Goal: Task Accomplishment & Management: Manage account settings

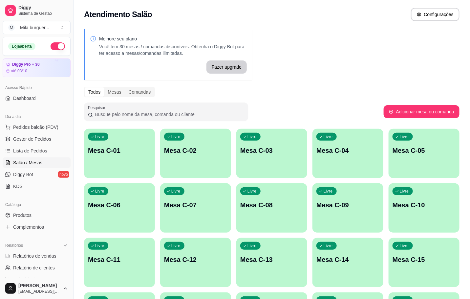
click at [323, 265] on div "Livre Mesa C-14" at bounding box center [348, 258] width 71 height 41
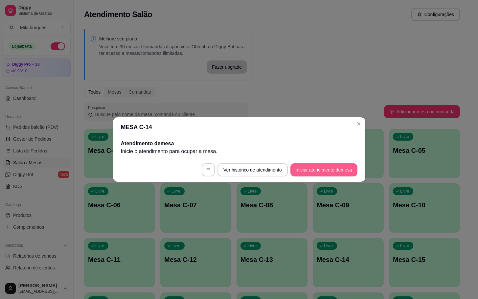
click at [321, 171] on button "Iniciar atendimento de mesa" at bounding box center [323, 169] width 67 height 13
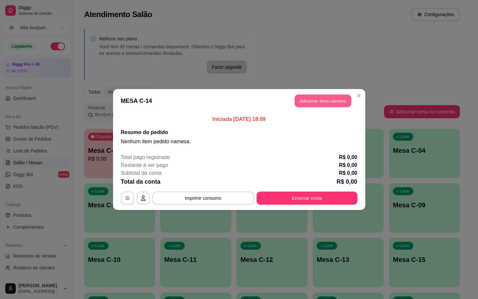
click at [295, 97] on button "Adicionar itens na mesa" at bounding box center [323, 101] width 56 height 13
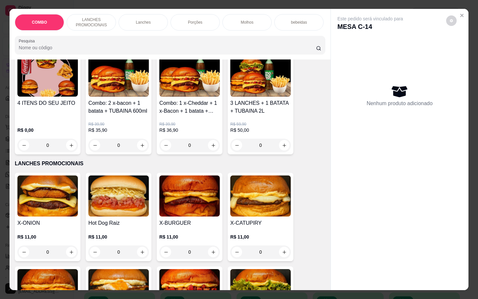
scroll to position [197, 0]
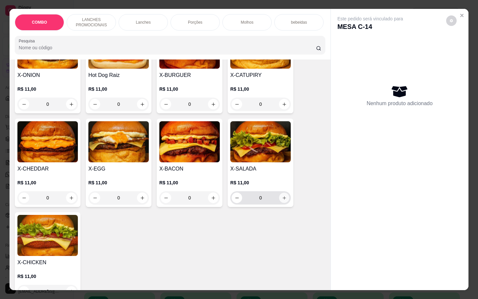
click at [282, 200] on icon "increase-product-quantity" at bounding box center [284, 197] width 5 height 5
type input "1"
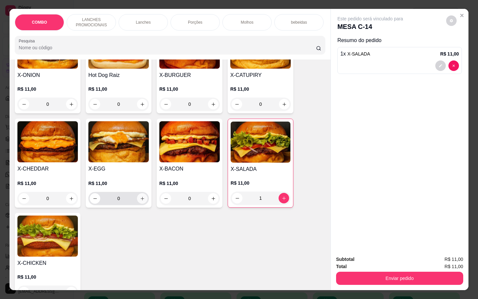
click at [140, 201] on icon "increase-product-quantity" at bounding box center [142, 198] width 5 height 5
type input "1"
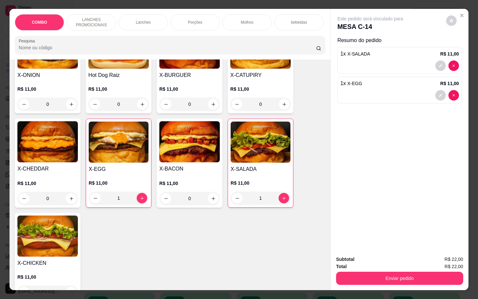
click at [231, 14] on div "Molhos" at bounding box center [246, 22] width 49 height 16
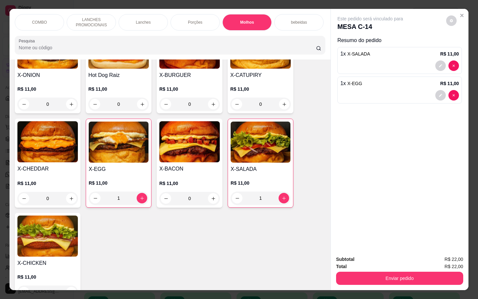
scroll to position [16, 0]
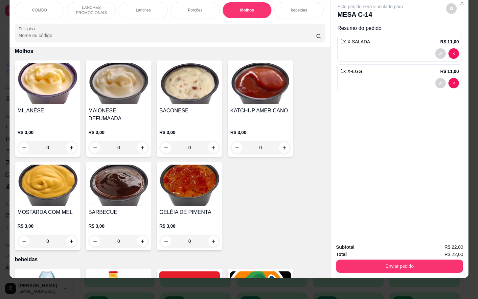
click at [193, 8] on p "Porções" at bounding box center [195, 10] width 14 height 5
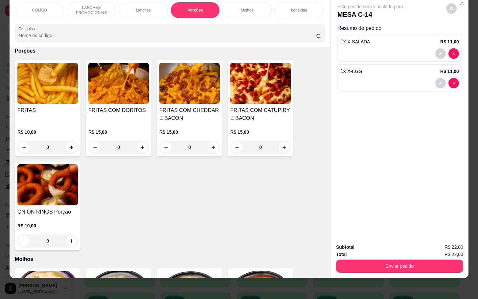
click at [252, 110] on h4 "FRITAS COM CATUPIRY E BACON" at bounding box center [260, 114] width 60 height 16
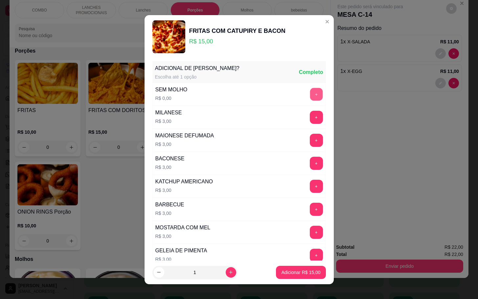
click at [310, 92] on button "+" at bounding box center [316, 94] width 13 height 13
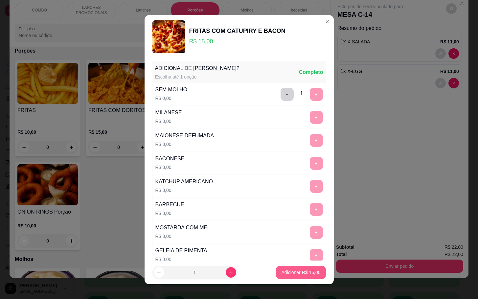
click at [301, 272] on p "Adicionar R$ 15,00" at bounding box center [300, 272] width 39 height 7
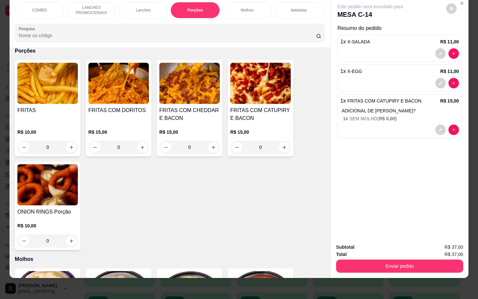
click at [48, 190] on img at bounding box center [47, 184] width 60 height 41
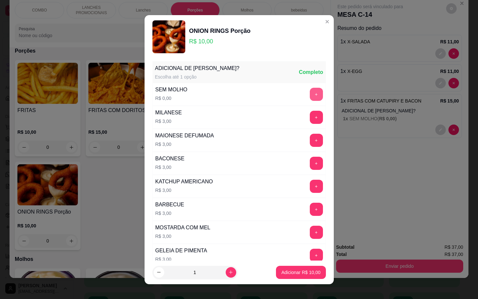
click at [310, 94] on button "+" at bounding box center [316, 94] width 13 height 13
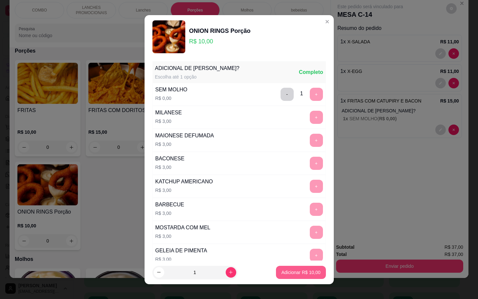
click at [296, 270] on p "Adicionar R$ 10,00" at bounding box center [300, 272] width 39 height 7
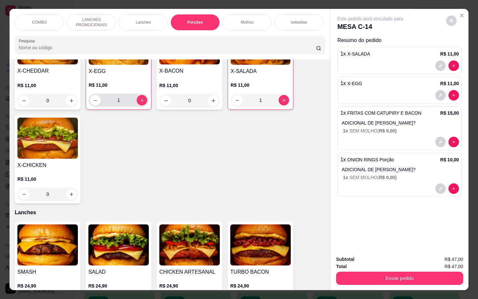
scroll to position [0, 0]
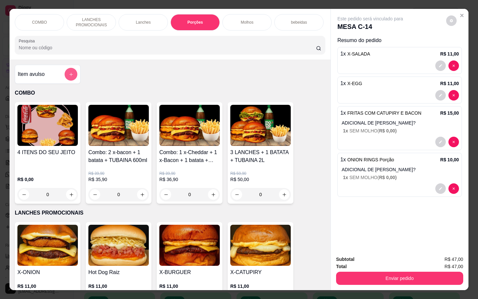
click at [69, 77] on icon "add-separate-item" at bounding box center [71, 74] width 5 height 5
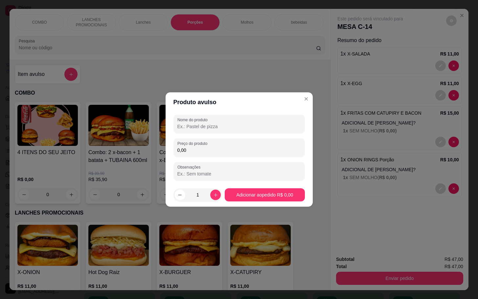
click at [202, 128] on input "Nome do produto" at bounding box center [238, 126] width 123 height 7
type input "ls"
click at [217, 151] on input "0,00" at bounding box center [238, 150] width 123 height 7
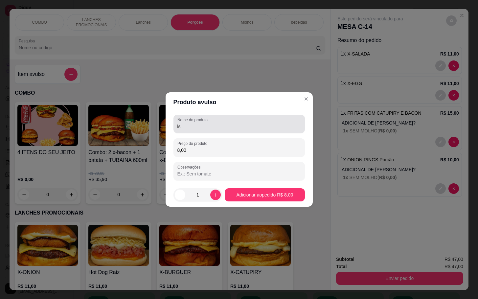
type input "8,00"
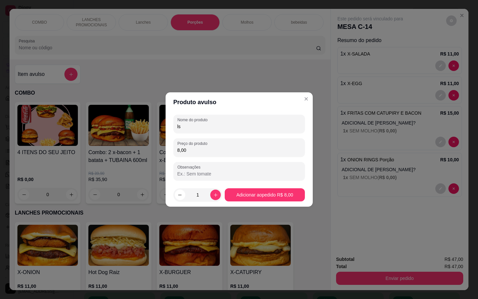
drag, startPoint x: 176, startPoint y: 140, endPoint x: 172, endPoint y: 143, distance: 4.9
click at [172, 143] on div "Nome do produto ls Preço do produto 8,00 Observações" at bounding box center [239, 147] width 147 height 71
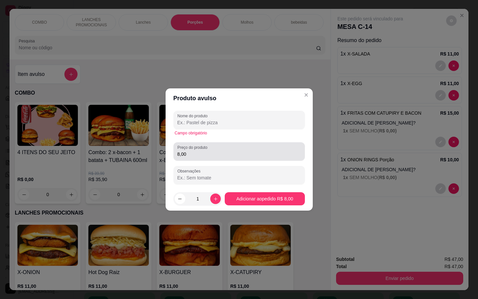
drag, startPoint x: 209, startPoint y: 159, endPoint x: 187, endPoint y: 149, distance: 24.7
click at [187, 149] on div "Preço do produto 8,00" at bounding box center [238, 151] width 131 height 18
drag, startPoint x: 201, startPoint y: 157, endPoint x: 174, endPoint y: 164, distance: 27.5
click at [174, 164] on div "Nome do produto Campo obrigatório Preço do produto 8,00 Observações" at bounding box center [238, 148] width 131 height 74
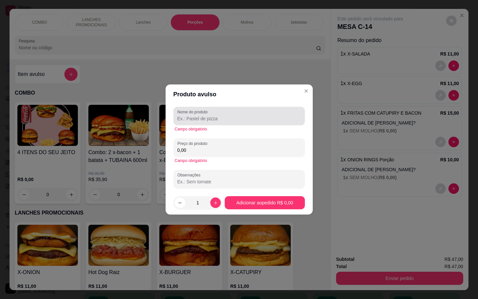
type input "0,00"
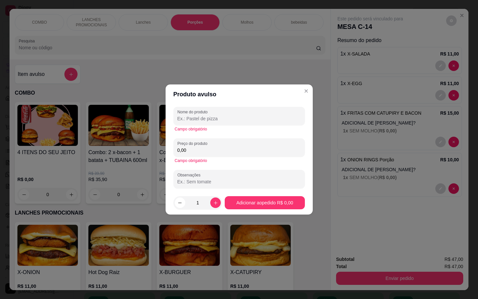
click at [251, 119] on input "Nome do produto" at bounding box center [238, 118] width 123 height 7
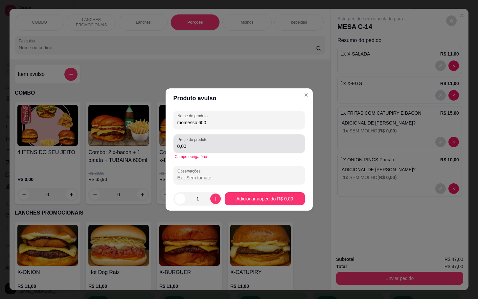
type input "momesso 600"
click at [203, 142] on label "Preço do produto" at bounding box center [193, 140] width 32 height 6
click at [203, 143] on input "0,00" at bounding box center [238, 146] width 123 height 7
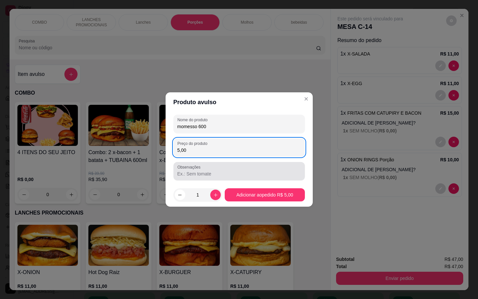
type input "5,00"
click at [214, 173] on input "Observações" at bounding box center [238, 173] width 123 height 7
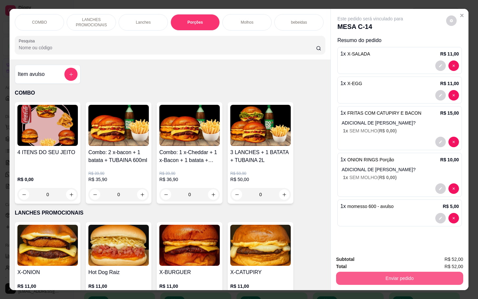
click at [381, 274] on button "Enviar pedido" at bounding box center [399, 278] width 127 height 13
click at [445, 257] on button "Enviar pedido" at bounding box center [444, 258] width 37 height 12
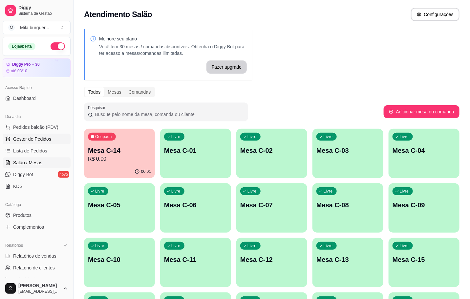
click at [29, 141] on span "Gestor de Pedidos" at bounding box center [32, 139] width 38 height 7
drag, startPoint x: 27, startPoint y: 143, endPoint x: 28, endPoint y: 136, distance: 6.6
click at [27, 143] on link "Gestor de Pedidos" at bounding box center [37, 139] width 68 height 11
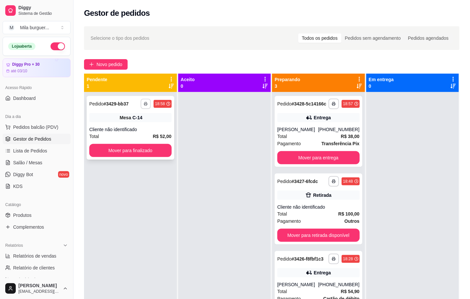
click at [141, 102] on button "button" at bounding box center [146, 104] width 10 height 10
click at [138, 126] on button "IMPRESSORA" at bounding box center [127, 127] width 48 height 11
click at [146, 102] on icon "button" at bounding box center [146, 104] width 4 height 4
click at [139, 123] on button "IMPRESSORA" at bounding box center [127, 127] width 46 height 10
click at [213, 119] on div at bounding box center [224, 241] width 93 height 299
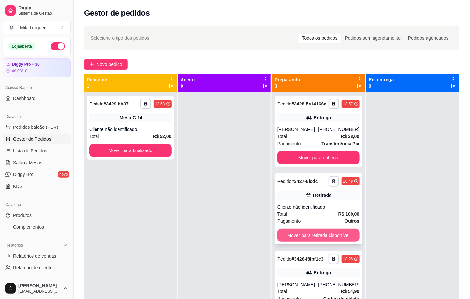
click at [339, 232] on button "Mover para retirada disponível" at bounding box center [319, 235] width 82 height 13
click at [325, 237] on button "Mover para retirada disponível" at bounding box center [319, 235] width 82 height 13
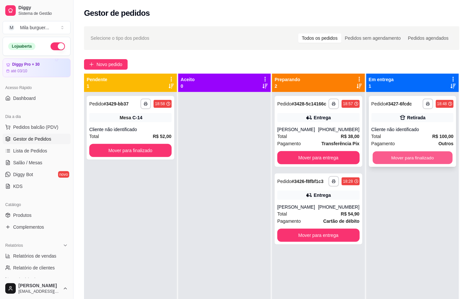
click at [391, 161] on button "Mover para finalizado" at bounding box center [413, 157] width 80 height 13
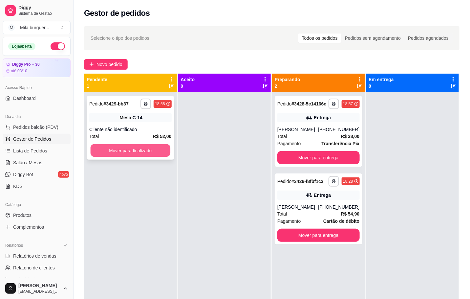
click at [158, 154] on button "Mover para finalizado" at bounding box center [131, 150] width 80 height 13
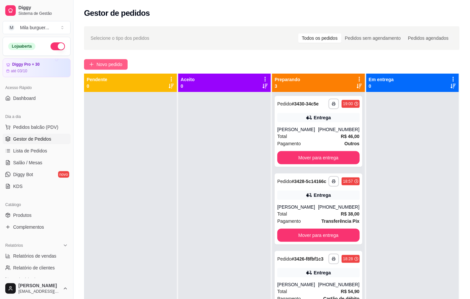
click at [106, 66] on span "Novo pedido" at bounding box center [110, 64] width 26 height 7
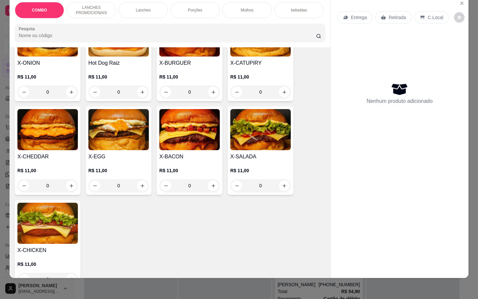
scroll to position [296, 0]
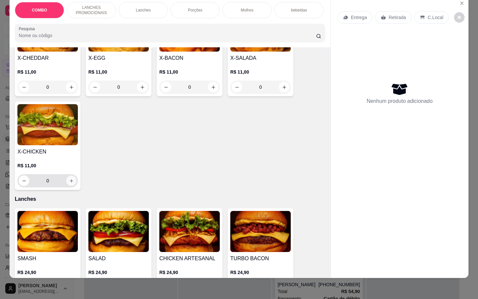
click at [69, 181] on icon "increase-product-quantity" at bounding box center [71, 180] width 5 height 5
type input "2"
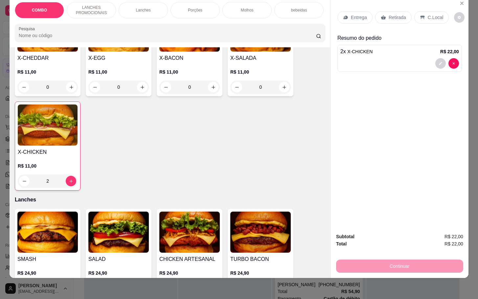
scroll to position [197, 0]
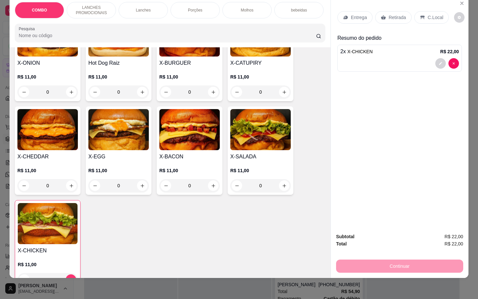
click at [138, 91] on div "0" at bounding box center [118, 91] width 60 height 13
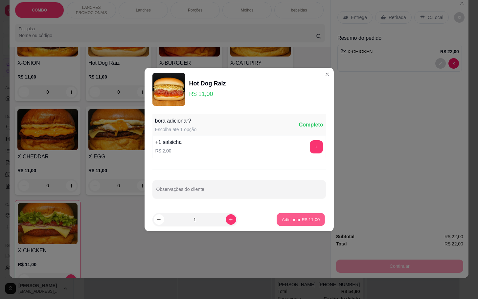
click at [305, 217] on p "Adicionar R$ 11,00" at bounding box center [301, 219] width 38 height 6
type input "1"
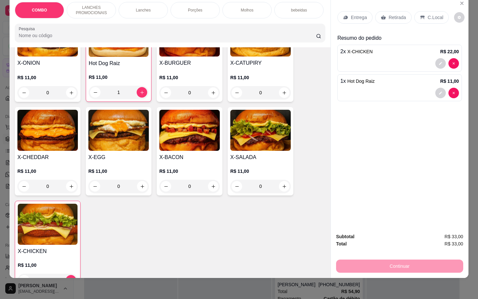
click at [194, 8] on div "Porções" at bounding box center [194, 10] width 49 height 16
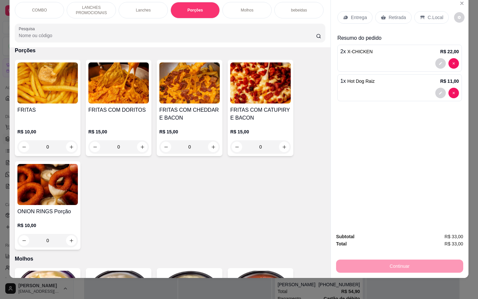
click at [276, 120] on h4 "FRITAS COM CATUPIRY E BACON" at bounding box center [260, 114] width 60 height 16
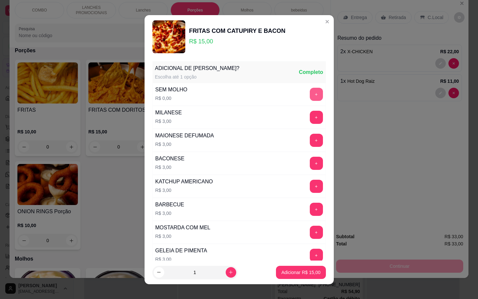
click at [310, 95] on button "+" at bounding box center [316, 94] width 13 height 13
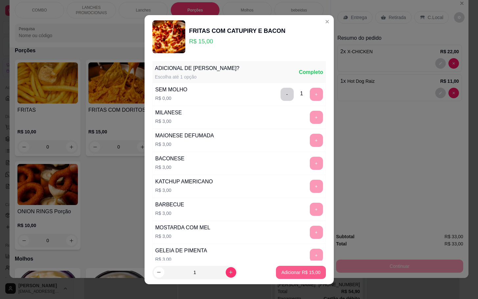
click at [289, 270] on p "Adicionar R$ 15,00" at bounding box center [300, 272] width 39 height 7
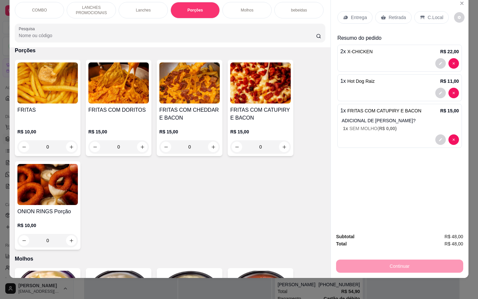
click at [394, 118] on div "ADICIONAL DE [PERSON_NAME]? 1 x SEM MOLHO ( R$ 0,00 )" at bounding box center [400, 124] width 117 height 14
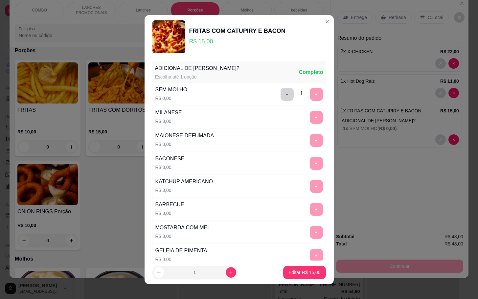
click at [307, 137] on div "+" at bounding box center [316, 140] width 18 height 13
click at [280, 92] on button "-" at bounding box center [286, 94] width 13 height 13
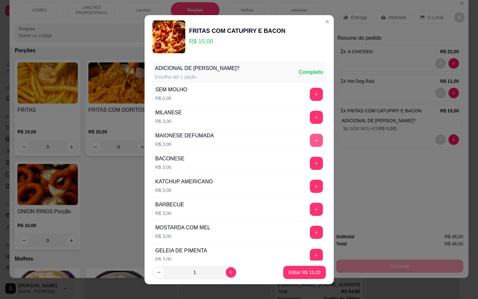
click at [310, 138] on button "+" at bounding box center [316, 140] width 13 height 13
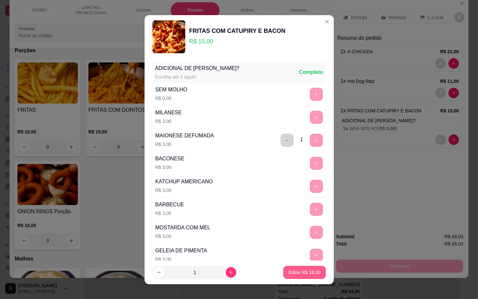
click at [297, 274] on p "Editar R$ 18,00" at bounding box center [304, 272] width 32 height 7
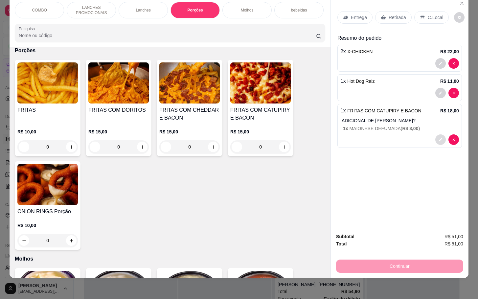
click at [436, 137] on button "decrease-product-quantity" at bounding box center [440, 139] width 11 height 11
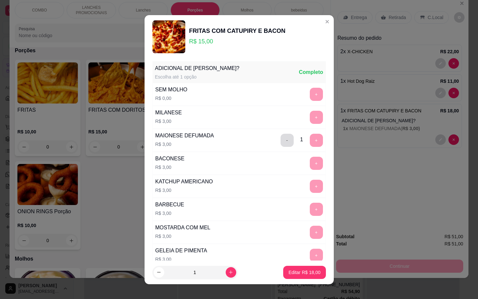
click at [280, 139] on button "-" at bounding box center [286, 140] width 13 height 13
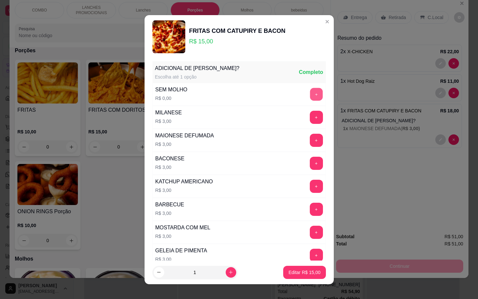
click at [310, 91] on button "+" at bounding box center [316, 94] width 13 height 13
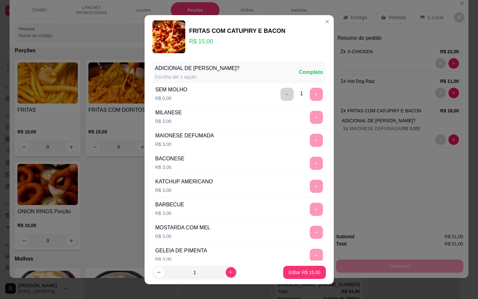
click at [296, 262] on footer "1 Editar R$ 15,00" at bounding box center [239, 272] width 189 height 24
click at [292, 271] on p "Editar R$ 15,00" at bounding box center [304, 272] width 32 height 7
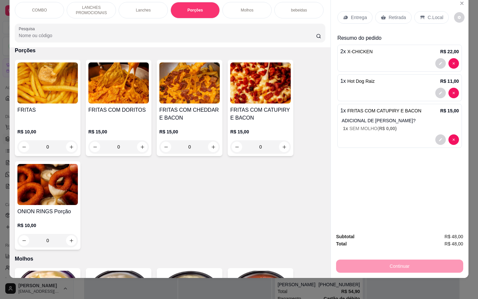
click at [351, 14] on p "Entrega" at bounding box center [359, 17] width 16 height 7
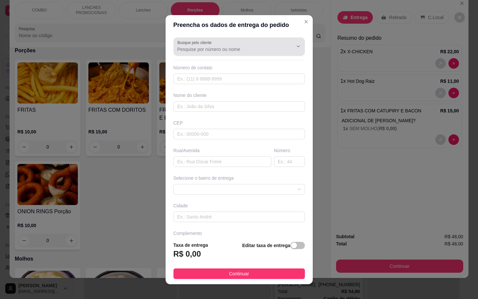
click at [243, 44] on div at bounding box center [238, 46] width 123 height 13
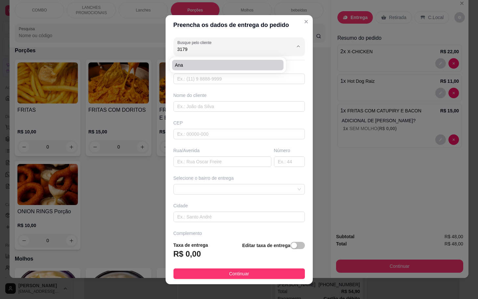
click at [222, 65] on span "Ana" at bounding box center [225, 65] width 100 height 7
type input "Ana"
type input "15991923179"
type input "Ana"
type input "[PERSON_NAME]"
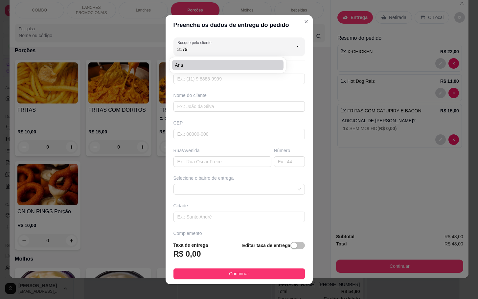
type input "139"
type input "Sorocaba"
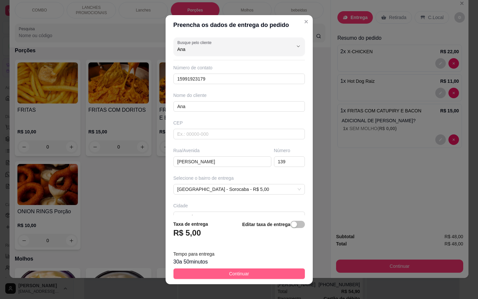
type input "Ana"
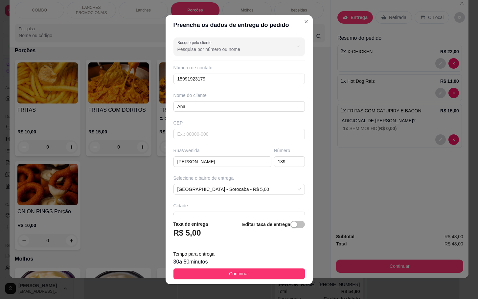
click at [229, 274] on span "Continuar" at bounding box center [239, 273] width 20 height 7
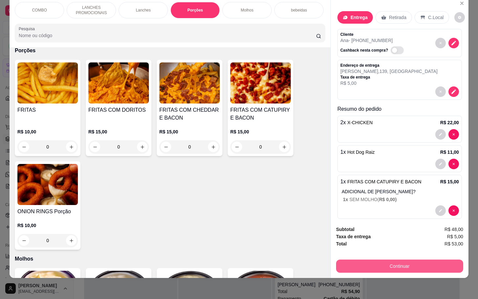
click at [442, 259] on button "Continuar" at bounding box center [399, 265] width 127 height 13
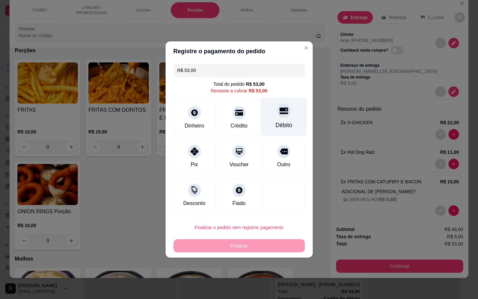
click at [281, 120] on div "Débito" at bounding box center [283, 117] width 46 height 38
type input "R$ 0,00"
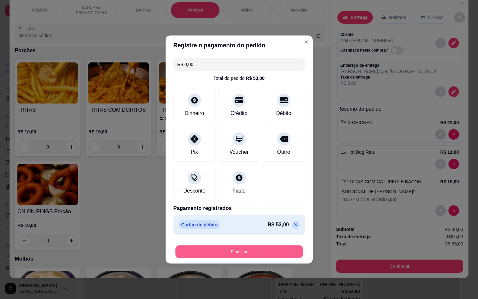
click at [256, 256] on button "Finalizar" at bounding box center [238, 251] width 127 height 13
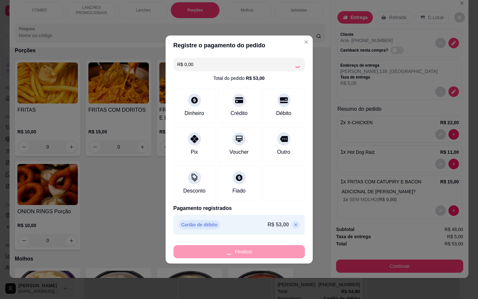
type input "0"
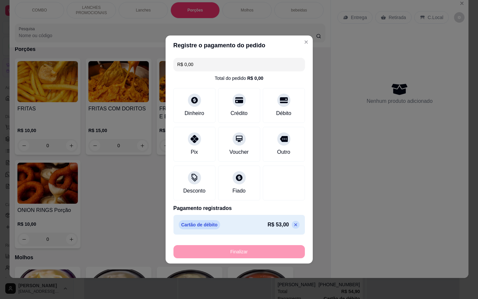
type input "-R$ 53,00"
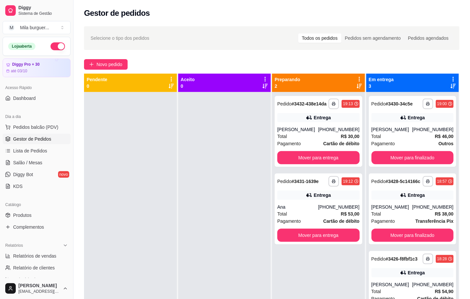
click at [123, 75] on div "Pendente 0" at bounding box center [130, 83] width 93 height 18
click at [123, 63] on button "Novo pedido" at bounding box center [106, 64] width 44 height 11
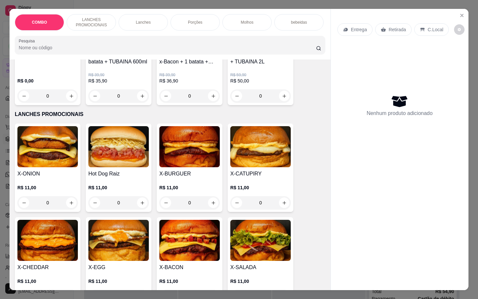
scroll to position [197, 0]
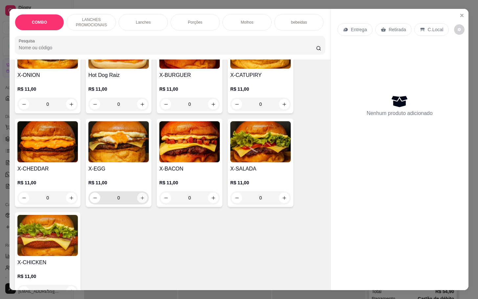
click at [138, 194] on div "R$ 11,00 0" at bounding box center [118, 191] width 60 height 25
click at [138, 199] on button "increase-product-quantity" at bounding box center [142, 197] width 11 height 11
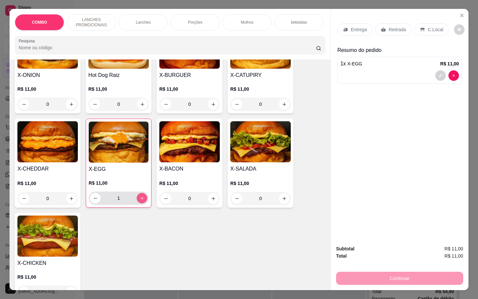
click at [140, 200] on icon "increase-product-quantity" at bounding box center [142, 198] width 5 height 5
type input "2"
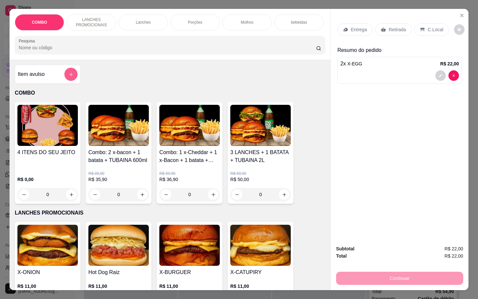
click at [64, 81] on button "add-separate-item" at bounding box center [70, 74] width 13 height 13
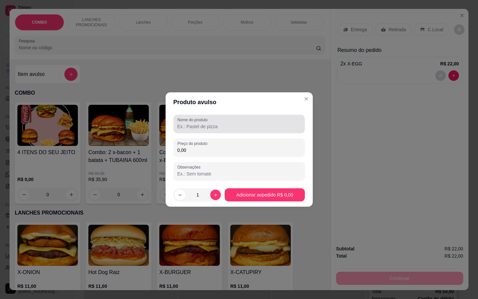
click at [216, 124] on input "Nome do produto" at bounding box center [238, 126] width 123 height 7
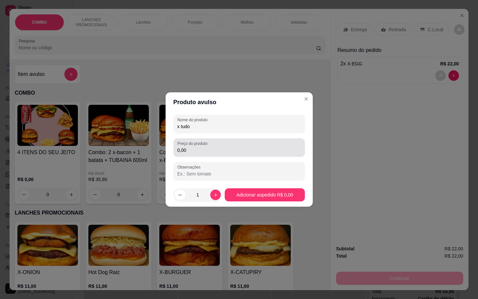
type input "x tudo"
click at [269, 145] on div "0,00" at bounding box center [238, 147] width 123 height 13
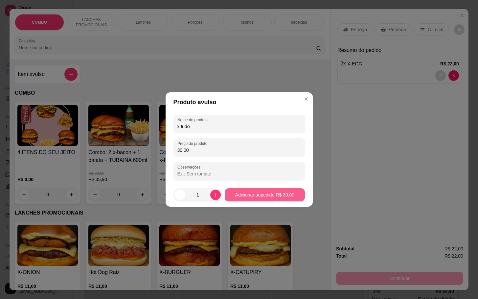
type input "30,00"
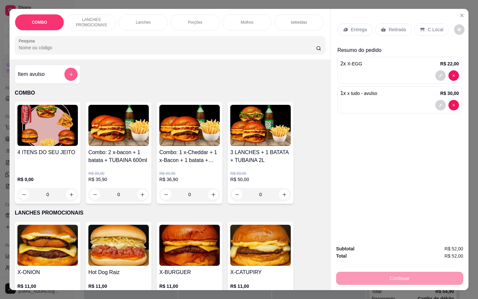
click at [59, 77] on div "Item avulso" at bounding box center [48, 74] width 60 height 13
click at [69, 77] on icon "add-separate-item" at bounding box center [71, 74] width 5 height 5
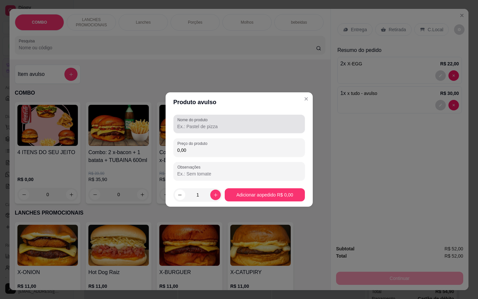
click at [190, 131] on div "Nome do produto" at bounding box center [238, 124] width 131 height 18
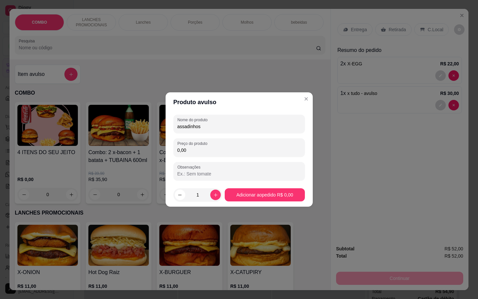
type input "assadinhos"
click at [257, 145] on div "0,00" at bounding box center [238, 147] width 123 height 13
type input "10,00"
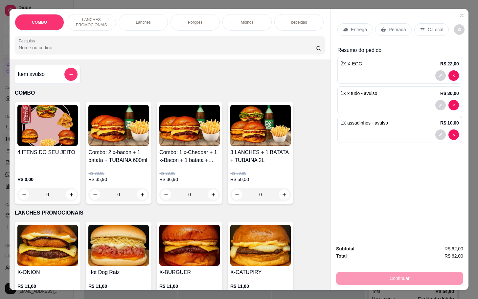
click at [382, 28] on icon at bounding box center [383, 30] width 5 height 4
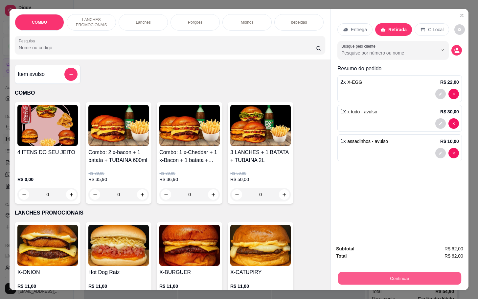
click at [403, 272] on button "Continuar" at bounding box center [399, 278] width 123 height 13
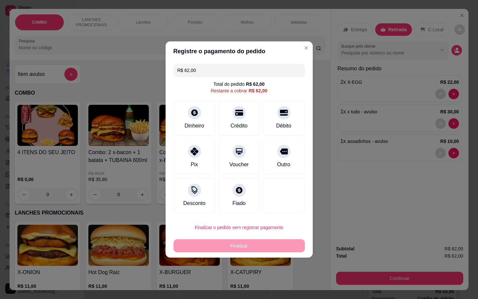
click at [269, 244] on div "Finalizar" at bounding box center [238, 245] width 131 height 13
click at [274, 159] on div "Outro" at bounding box center [283, 155] width 46 height 38
type input "R$ 0,00"
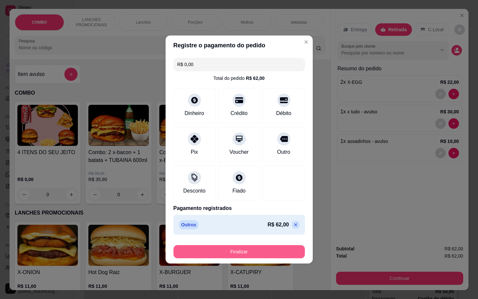
click at [261, 248] on button "Finalizar" at bounding box center [238, 251] width 131 height 13
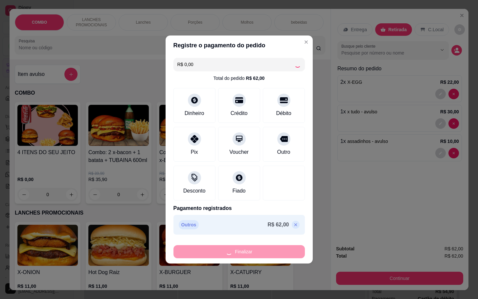
type input "0"
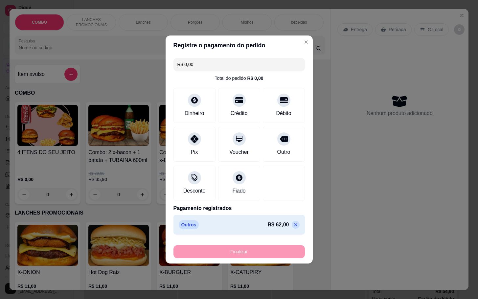
type input "-R$ 62,00"
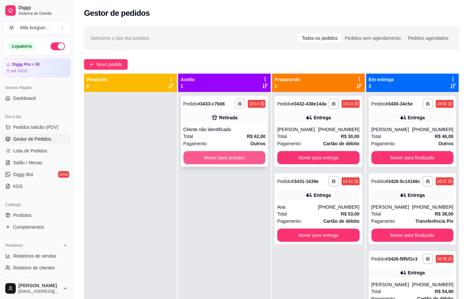
click at [235, 159] on button "Mover para preparo" at bounding box center [225, 157] width 82 height 13
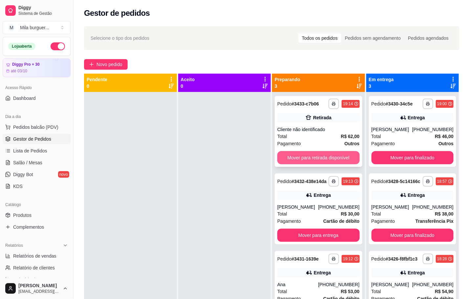
click at [324, 159] on button "Mover para retirada disponível" at bounding box center [319, 157] width 82 height 13
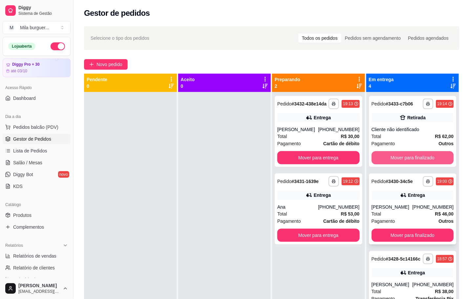
click at [379, 161] on button "Mover para finalizado" at bounding box center [413, 157] width 82 height 13
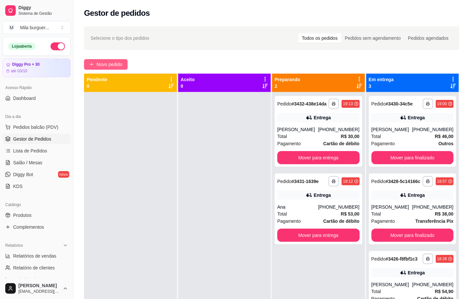
drag, startPoint x: 104, startPoint y: 60, endPoint x: 108, endPoint y: 60, distance: 3.9
click at [108, 60] on button "Novo pedido" at bounding box center [106, 64] width 44 height 11
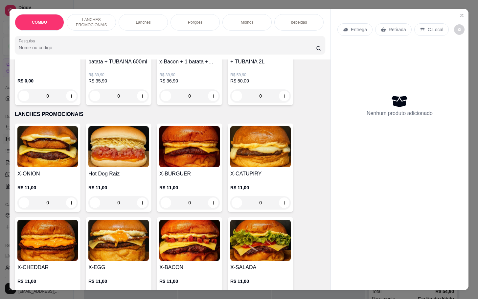
scroll to position [197, 0]
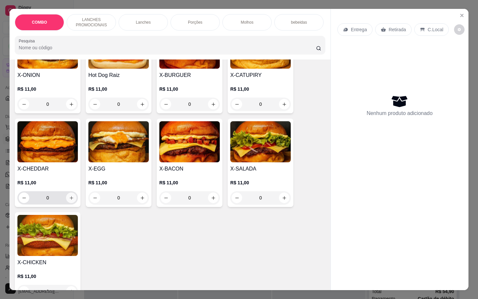
click at [66, 202] on button "increase-product-quantity" at bounding box center [71, 197] width 11 height 11
type input "1"
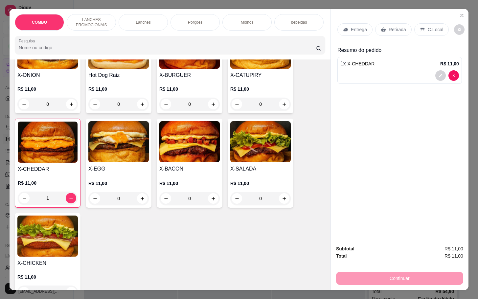
click at [395, 26] on p "Retirada" at bounding box center [397, 29] width 17 height 7
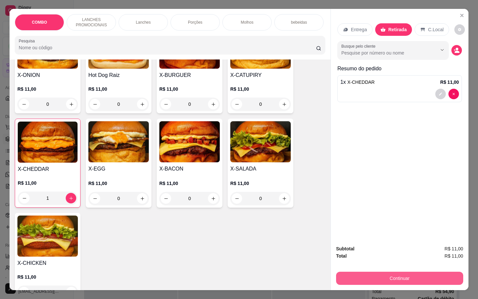
click at [400, 274] on button "Continuar" at bounding box center [399, 278] width 127 height 13
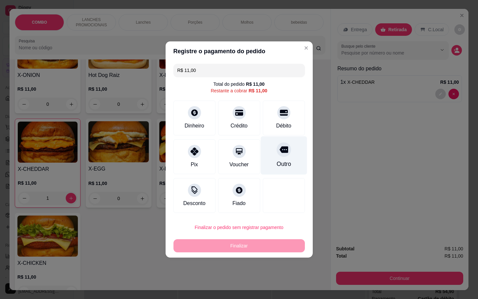
click at [276, 166] on div "Outro" at bounding box center [283, 164] width 14 height 9
type input "R$ 0,00"
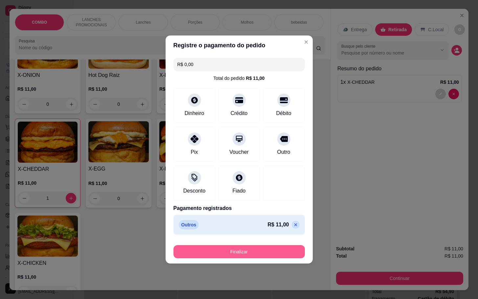
click at [257, 252] on button "Finalizar" at bounding box center [238, 251] width 131 height 13
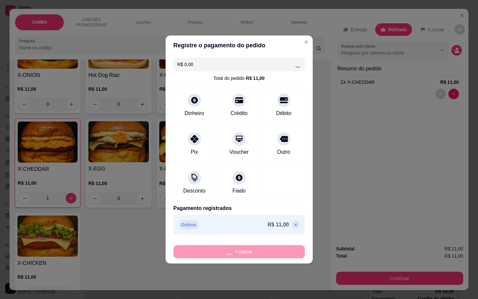
type input "0"
type input "-R$ 11,00"
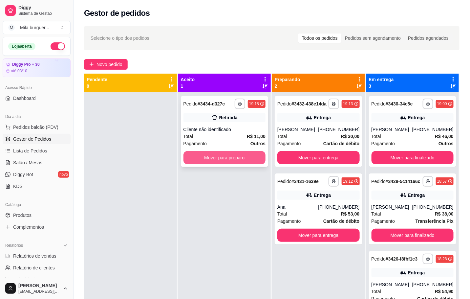
click at [237, 163] on button "Mover para preparo" at bounding box center [225, 157] width 82 height 13
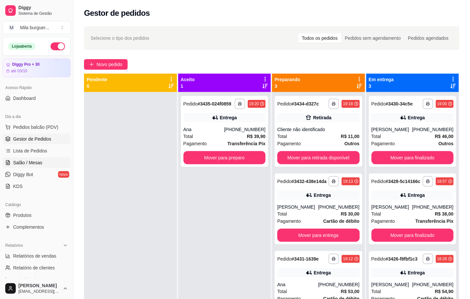
click at [27, 159] on link "Salão / Mesas" at bounding box center [37, 162] width 68 height 11
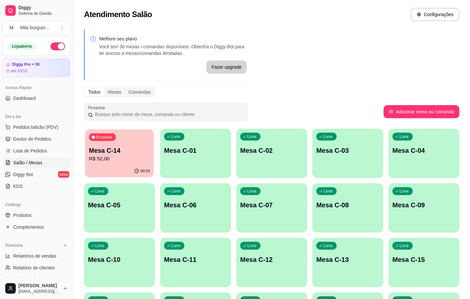
click at [106, 163] on div "Ocupada Mesa C-14 R$ 52,00" at bounding box center [119, 146] width 69 height 35
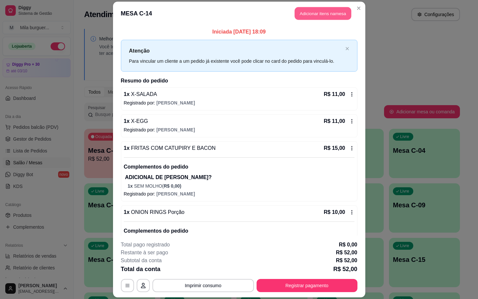
click at [313, 13] on button "Adicionar itens na mesa" at bounding box center [323, 13] width 56 height 13
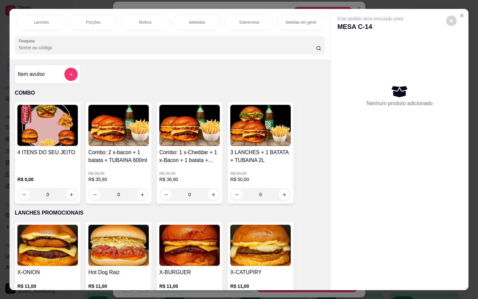
click at [57, 81] on div "Item avulso" at bounding box center [48, 74] width 60 height 13
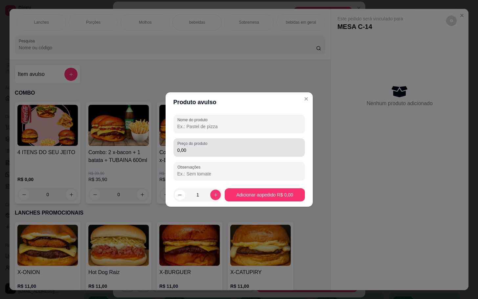
click at [231, 155] on div "Preço do produto 0,00" at bounding box center [238, 147] width 131 height 18
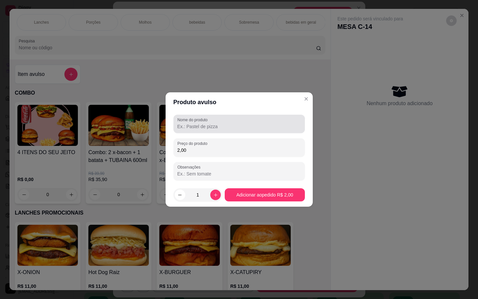
type input "2,00"
click at [265, 132] on div "Nome do produto" at bounding box center [238, 124] width 131 height 18
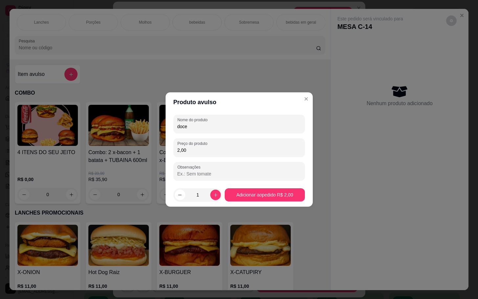
type input "doce"
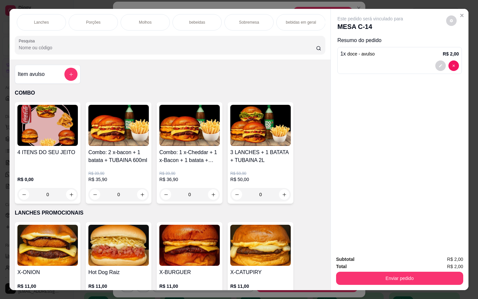
click at [352, 285] on div "Subtotal R$ 2,00 Total R$ 2,00 Enviar pedido" at bounding box center [400, 270] width 138 height 40
click at [353, 270] on div "Enviar pedido" at bounding box center [399, 277] width 127 height 15
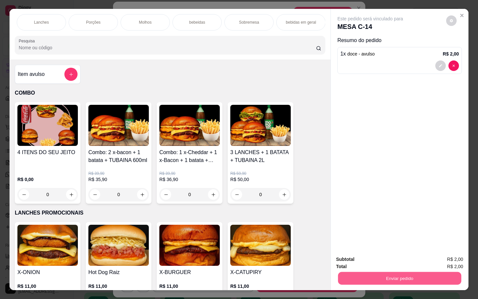
click at [356, 272] on button "Enviar pedido" at bounding box center [399, 278] width 123 height 13
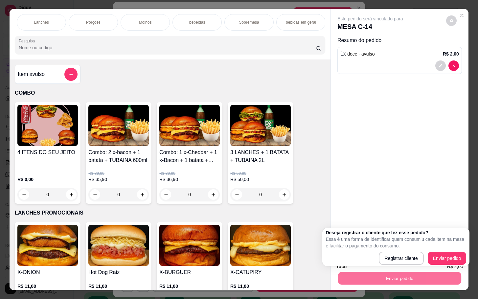
click at [450, 251] on div "Deseja registrar o cliente que fez esse pedido? Essa é uma forma de identificar…" at bounding box center [395, 246] width 141 height 35
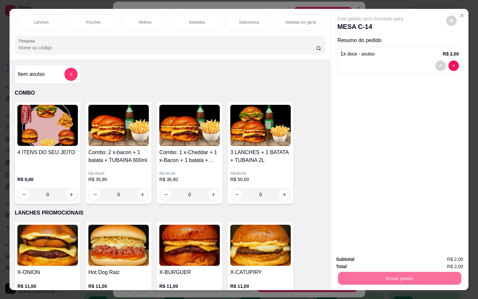
click at [453, 260] on button "Enviar pedido" at bounding box center [444, 258] width 37 height 12
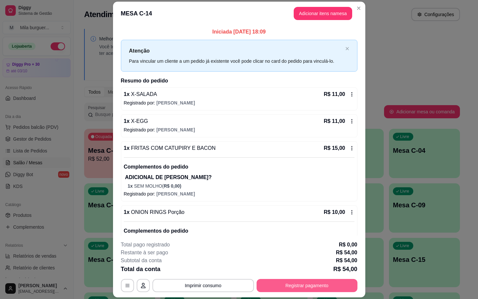
click at [333, 282] on button "Registrar pagamento" at bounding box center [307, 285] width 101 height 13
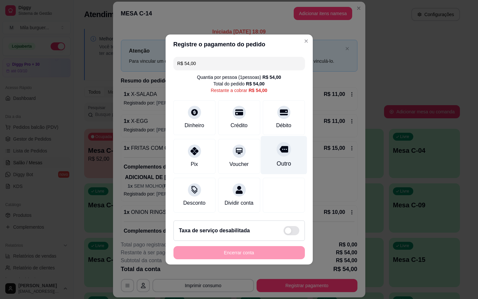
click at [276, 156] on div "Outro" at bounding box center [283, 155] width 46 height 38
type input "R$ 0,00"
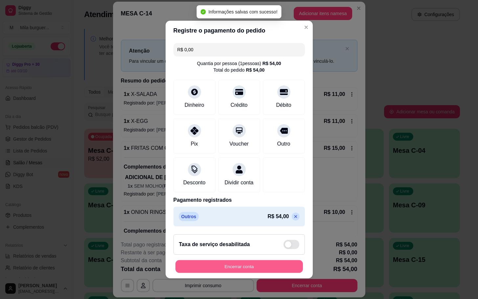
click at [279, 272] on button "Encerrar conta" at bounding box center [238, 266] width 127 height 13
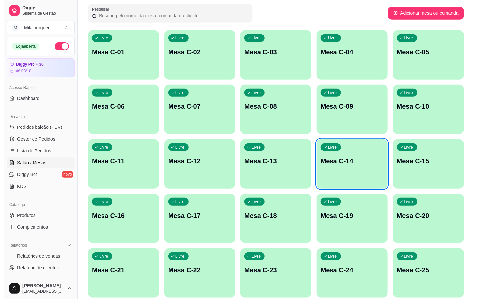
scroll to position [197, 0]
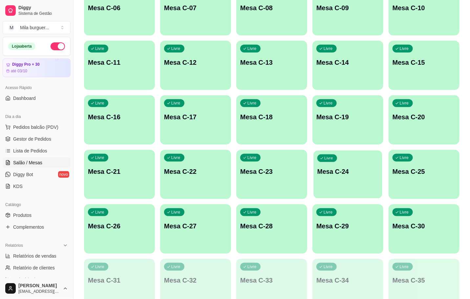
click at [352, 176] on p "Mesa C-24" at bounding box center [348, 171] width 61 height 9
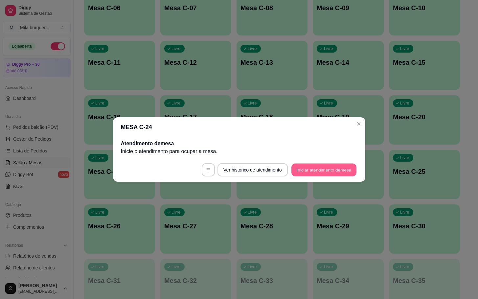
click at [300, 168] on button "Iniciar atendimento de mesa" at bounding box center [323, 170] width 65 height 13
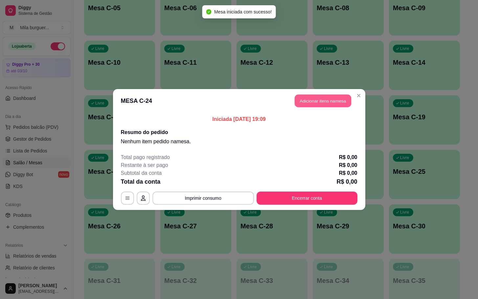
click at [315, 102] on button "Adicionar itens na mesa" at bounding box center [323, 101] width 56 height 13
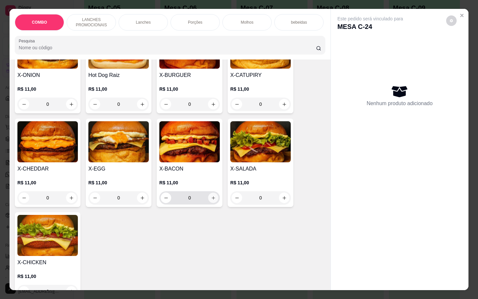
click at [211, 200] on icon "increase-product-quantity" at bounding box center [213, 197] width 5 height 5
type input "1"
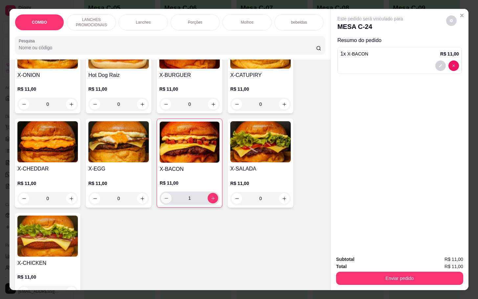
scroll to position [296, 0]
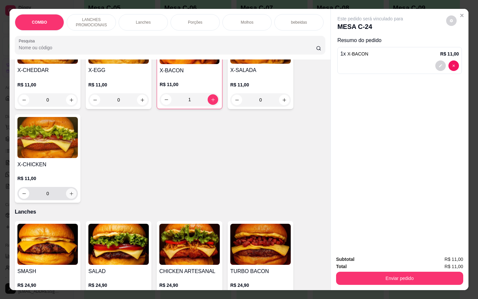
click at [69, 196] on icon "increase-product-quantity" at bounding box center [71, 193] width 5 height 5
type input "1"
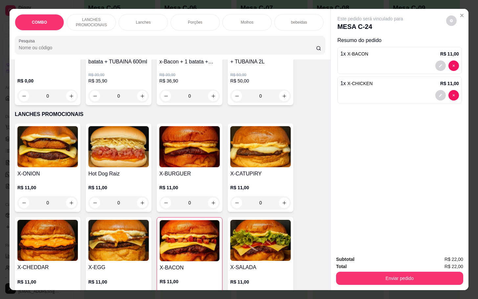
scroll to position [197, 0]
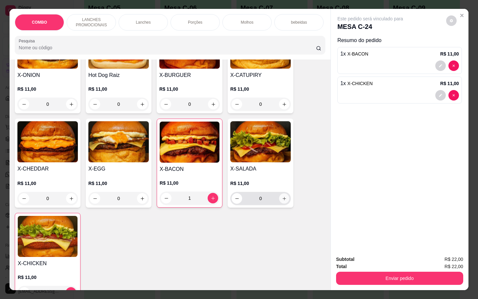
click at [279, 203] on button "increase-product-quantity" at bounding box center [284, 198] width 10 height 10
type input "1"
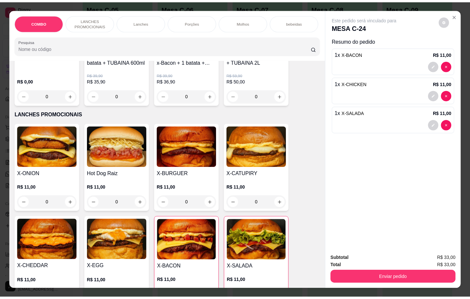
scroll to position [0, 0]
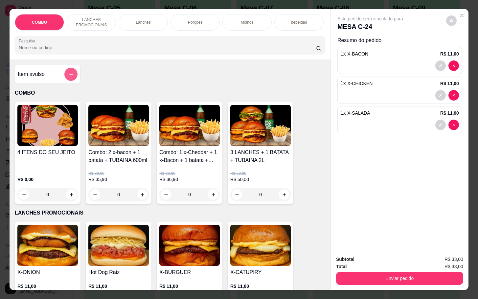
click at [69, 81] on button "add-separate-item" at bounding box center [70, 74] width 13 height 13
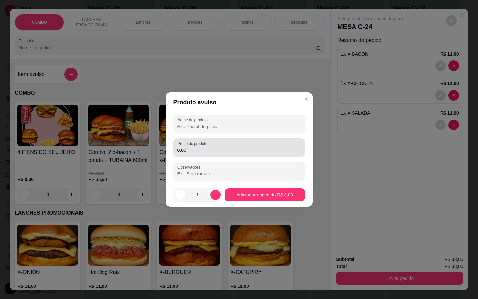
click at [266, 156] on div "Preço do produto 0,00" at bounding box center [238, 147] width 131 height 18
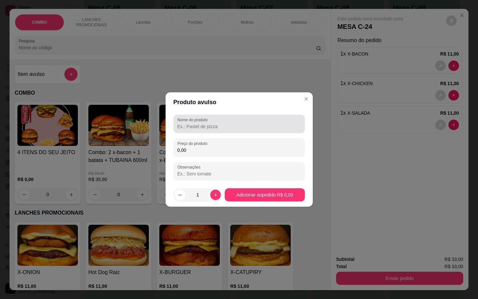
click at [193, 131] on div "Nome do produto" at bounding box center [238, 124] width 131 height 18
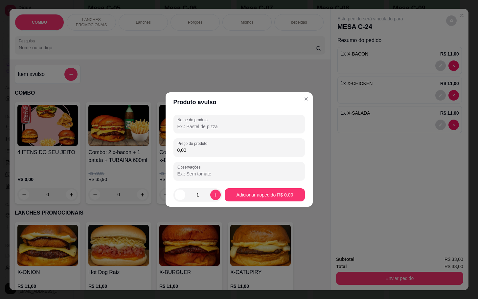
click at [202, 153] on input "0,00" at bounding box center [238, 150] width 123 height 7
type input "3,00"
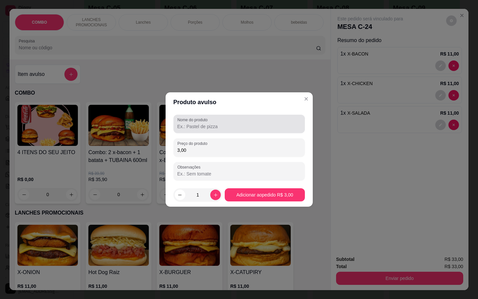
click at [211, 123] on div at bounding box center [238, 123] width 123 height 13
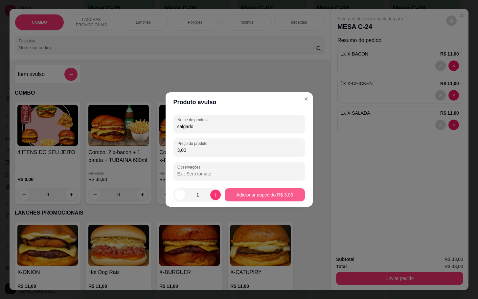
type input "salgado"
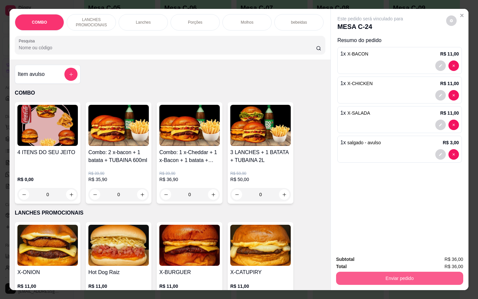
click at [385, 277] on button "Enviar pedido" at bounding box center [399, 278] width 127 height 13
click at [444, 259] on button "Enviar pedido" at bounding box center [445, 258] width 36 height 12
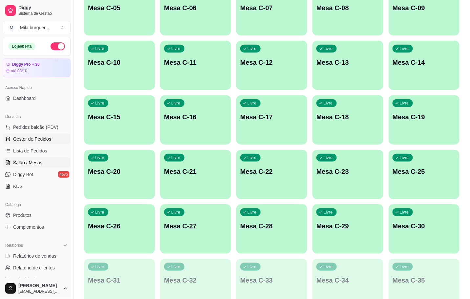
click at [37, 143] on link "Gestor de Pedidos" at bounding box center [37, 139] width 68 height 11
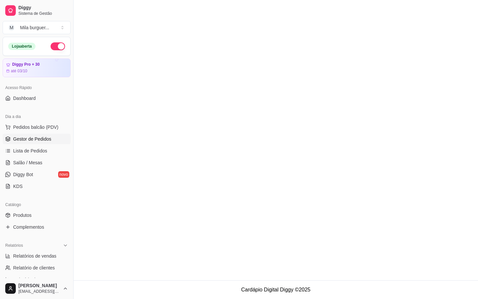
click at [38, 136] on span "Gestor de Pedidos" at bounding box center [32, 139] width 38 height 7
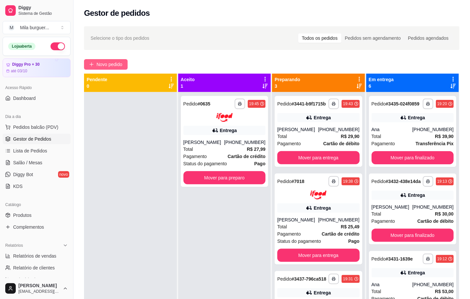
click at [120, 61] on span "Novo pedido" at bounding box center [110, 64] width 26 height 7
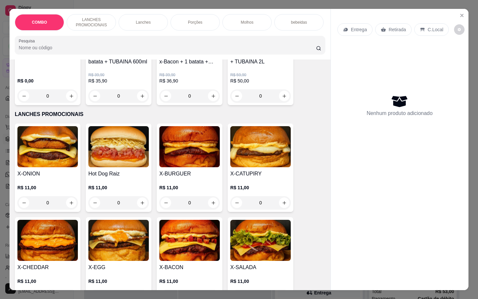
scroll to position [148, 0]
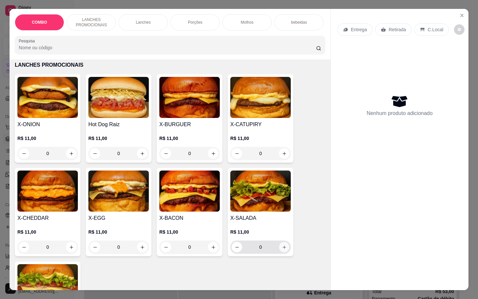
click at [279, 252] on button "increase-product-quantity" at bounding box center [284, 247] width 10 height 10
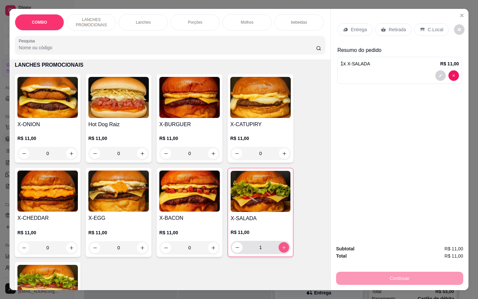
click at [279, 252] on button "increase-product-quantity" at bounding box center [284, 247] width 11 height 11
type input "2"
click at [195, 14] on div "Porções" at bounding box center [194, 22] width 49 height 16
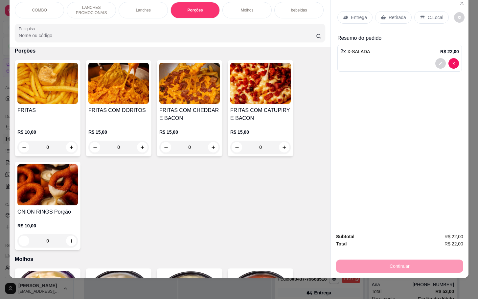
click at [283, 144] on div "0" at bounding box center [260, 147] width 60 height 13
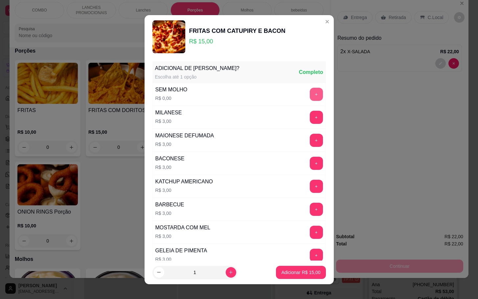
click at [310, 96] on button "+" at bounding box center [316, 94] width 13 height 13
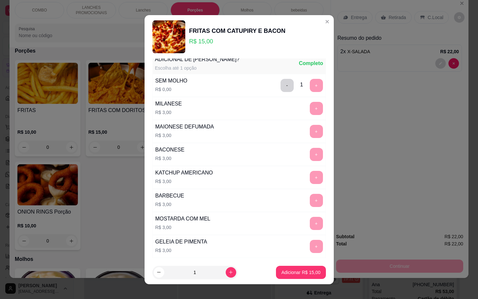
scroll to position [0, 0]
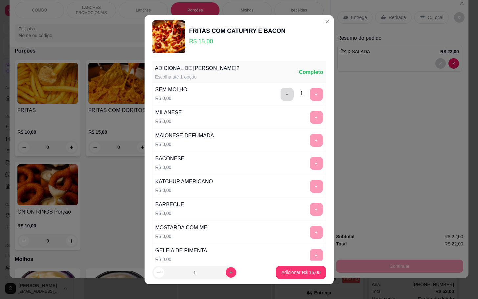
click at [280, 94] on button "-" at bounding box center [286, 94] width 13 height 13
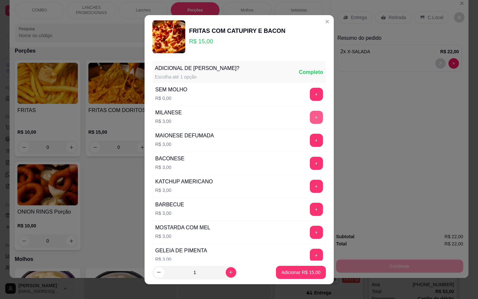
click at [310, 117] on button "+" at bounding box center [316, 117] width 13 height 13
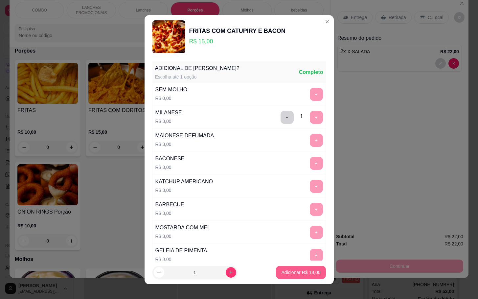
click at [288, 267] on button "Adicionar R$ 18,00" at bounding box center [301, 272] width 50 height 13
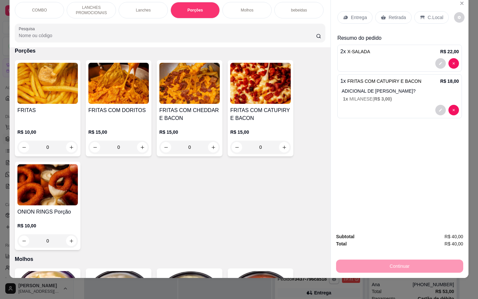
click at [351, 14] on p "Entrega" at bounding box center [359, 17] width 16 height 7
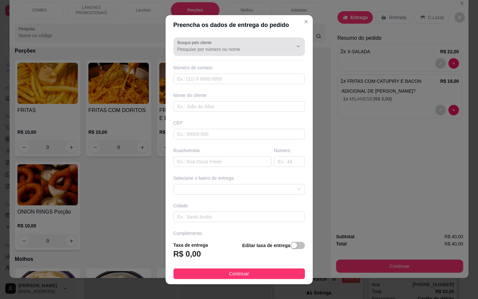
click at [253, 44] on div at bounding box center [238, 46] width 123 height 13
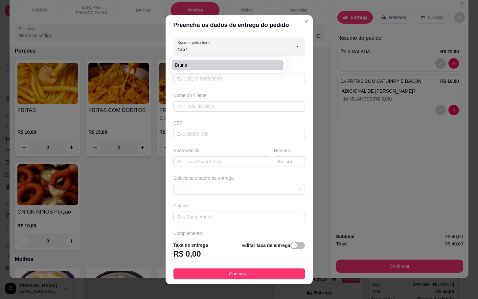
click at [181, 65] on span "Bruna" at bounding box center [225, 65] width 100 height 7
type input "Bruna"
type input "15981426775"
type input "Bruna"
type input "18079616"
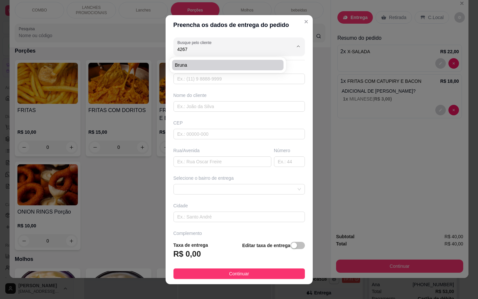
type input "Rua [PERSON_NAME]"
type input "170"
type input "Sorocaba"
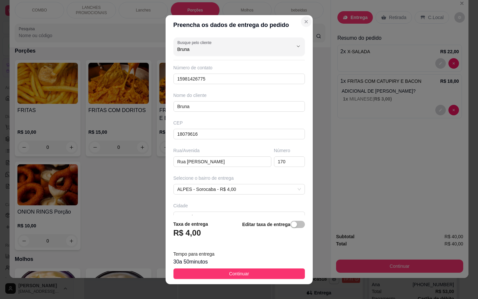
type input "Bruna"
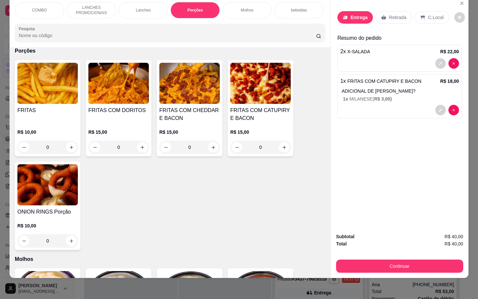
click at [354, 15] on div "Entrega" at bounding box center [354, 17] width 35 height 12
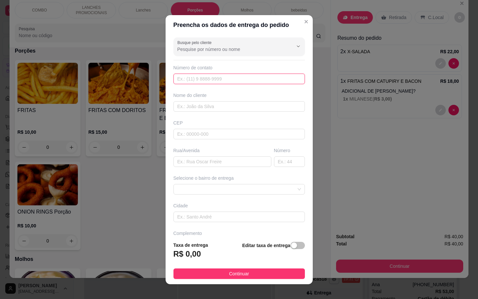
click at [215, 82] on input "text" at bounding box center [238, 79] width 131 height 11
type input "[PHONE_NUMBER]"
click at [210, 107] on input "text" at bounding box center [238, 106] width 131 height 11
click at [184, 106] on input "[PERSON_NAME]" at bounding box center [238, 106] width 131 height 11
click at [185, 106] on input "[PERSON_NAME]" at bounding box center [238, 106] width 131 height 11
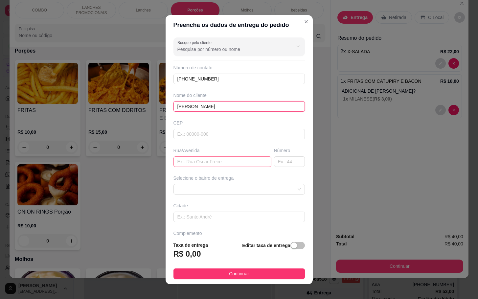
type input "[PERSON_NAME]"
click at [208, 167] on input "text" at bounding box center [222, 161] width 98 height 11
type input "[PERSON_NAME]"
click at [274, 161] on input "text" at bounding box center [289, 161] width 31 height 11
click at [259, 189] on span at bounding box center [238, 189] width 123 height 10
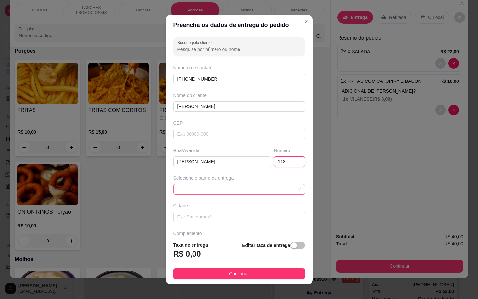
type input "113"
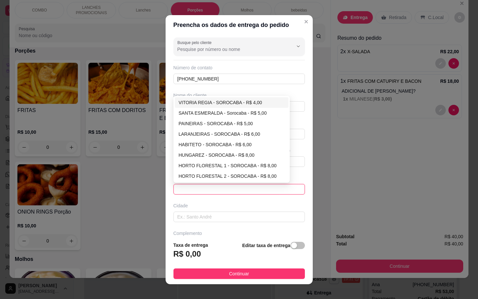
click at [220, 105] on div "VITORIA REGIA - SOROCABA - R$ 4,00" at bounding box center [232, 102] width 106 height 7
type input "SOROCABA"
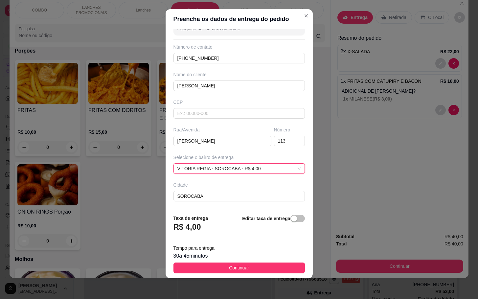
scroll to position [43, 0]
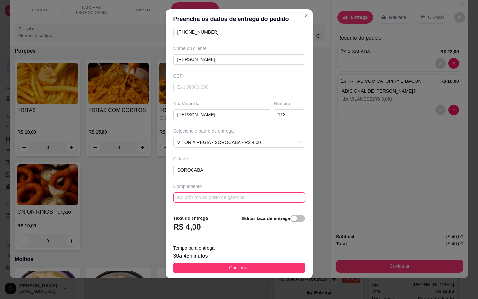
click at [216, 196] on input "text" at bounding box center [238, 197] width 131 height 11
type input "portão marron"
click at [261, 270] on button "Continuar" at bounding box center [238, 267] width 131 height 11
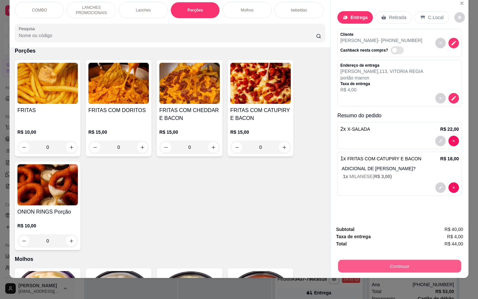
click at [390, 259] on button "Continuar" at bounding box center [399, 265] width 123 height 13
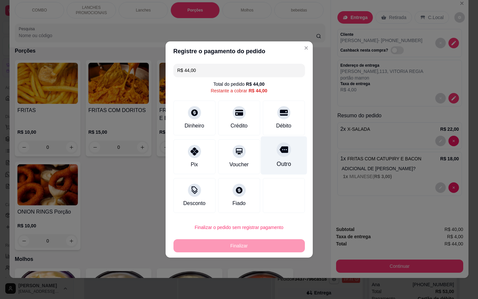
click at [287, 145] on div "Outro" at bounding box center [283, 155] width 46 height 38
type input "R$ 0,00"
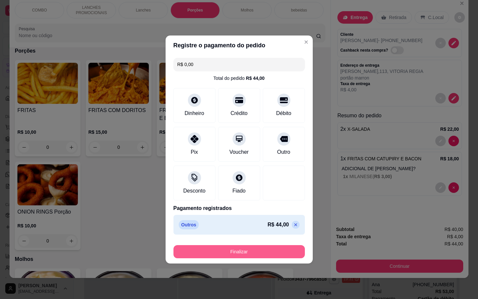
click at [261, 248] on button "Finalizar" at bounding box center [238, 251] width 131 height 13
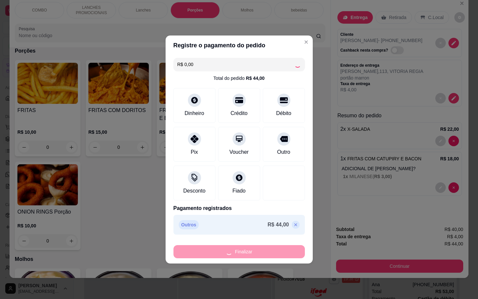
type input "0"
type input "-R$ 44,00"
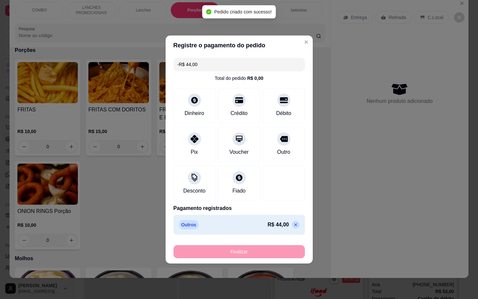
scroll to position [737, 0]
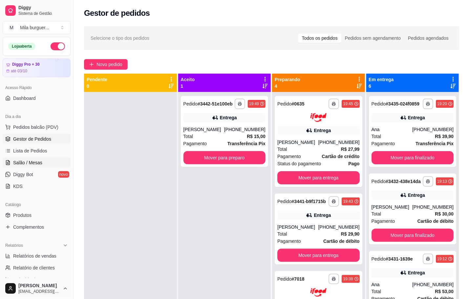
click at [33, 160] on span "Salão / Mesas" at bounding box center [27, 162] width 29 height 7
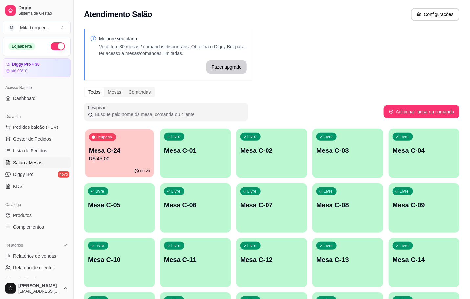
click at [104, 137] on p "Ocupada" at bounding box center [104, 137] width 16 height 5
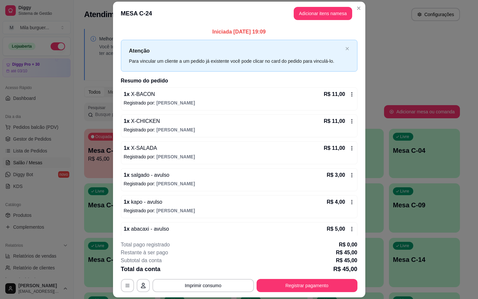
click at [235, 290] on footer "**********" at bounding box center [239, 266] width 252 height 62
click at [232, 287] on button "Imprimir consumo" at bounding box center [202, 285] width 101 height 13
click at [202, 263] on div "Escolha a impressora IMPRESSORA" at bounding box center [201, 266] width 54 height 22
click at [204, 273] on button "IMPRESSORA" at bounding box center [201, 270] width 46 height 10
click at [302, 288] on button "Registrar pagamento" at bounding box center [307, 285] width 101 height 13
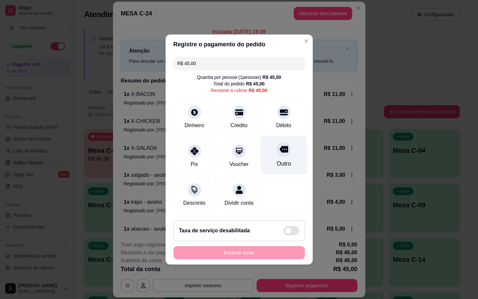
click at [288, 153] on div "Outro" at bounding box center [283, 155] width 46 height 38
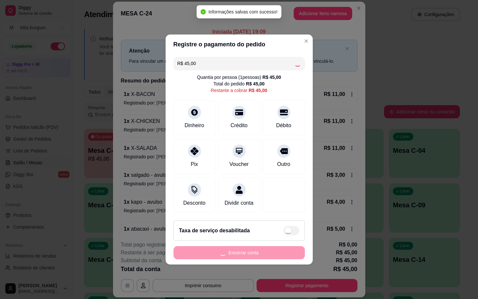
type input "R$ 0,00"
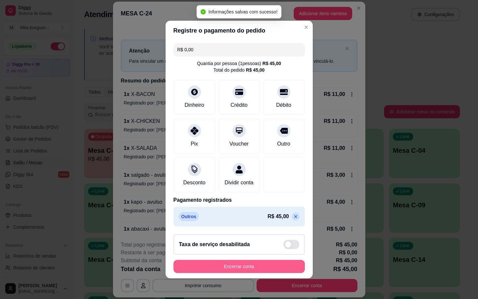
click at [266, 273] on button "Encerrar conta" at bounding box center [238, 266] width 131 height 13
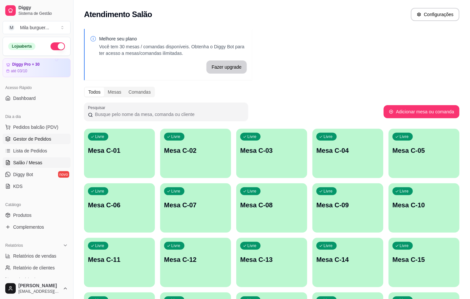
click at [32, 137] on span "Gestor de Pedidos" at bounding box center [32, 139] width 38 height 7
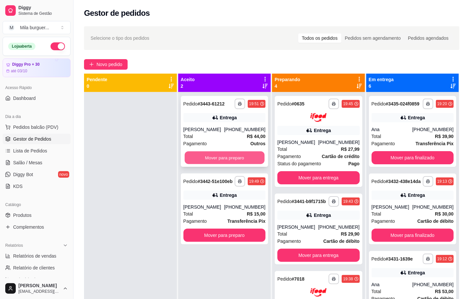
click at [196, 157] on button "Mover para preparo" at bounding box center [225, 157] width 80 height 13
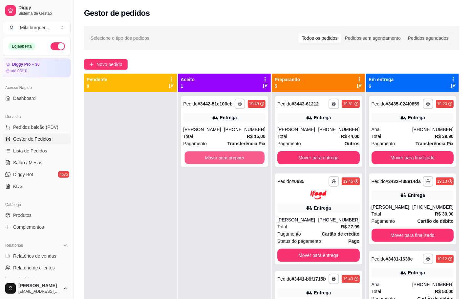
click at [197, 157] on button "Mover para preparo" at bounding box center [225, 157] width 80 height 13
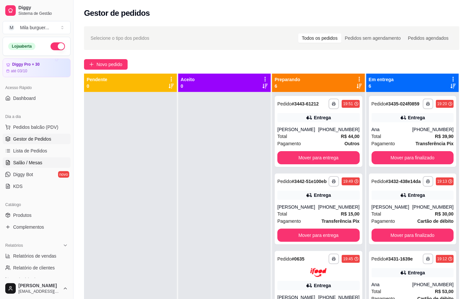
click at [46, 168] on link "Salão / Mesas" at bounding box center [37, 162] width 68 height 11
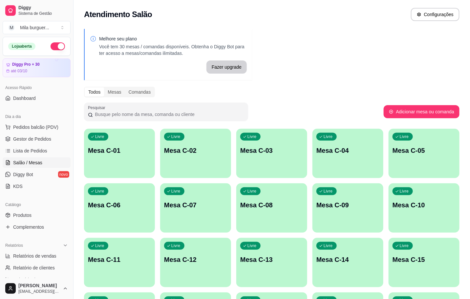
click at [320, 275] on div "Livre Mesa C-14" at bounding box center [348, 258] width 71 height 41
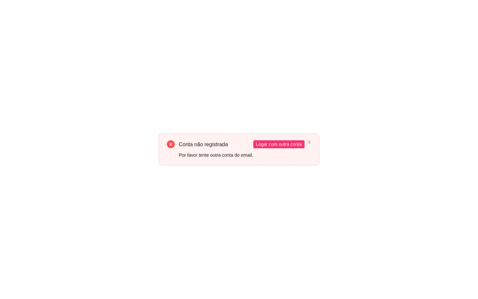
click at [124, 95] on div "Conta não registrada Por favor tente outra conta de email. Logar com outra conta" at bounding box center [239, 149] width 478 height 299
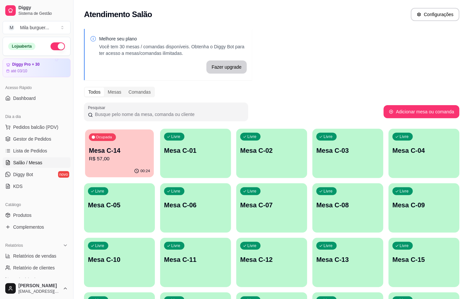
click at [126, 161] on p "R$ 57,00" at bounding box center [119, 159] width 61 height 8
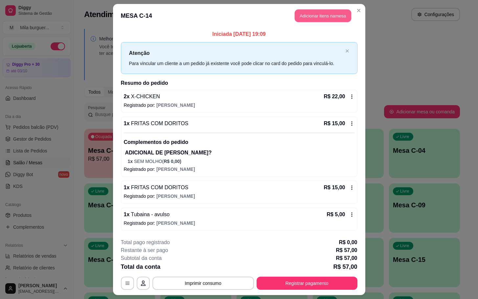
click at [314, 13] on button "Adicionar itens na mesa" at bounding box center [323, 16] width 56 height 13
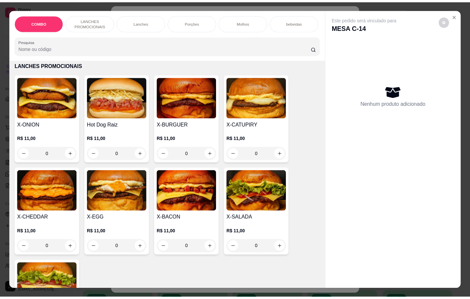
scroll to position [246, 0]
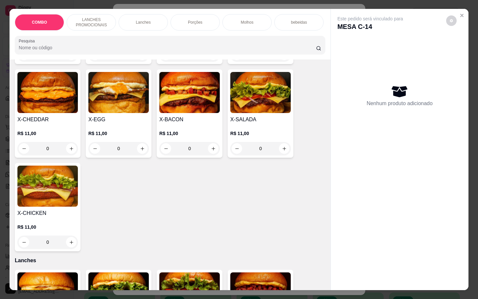
click at [123, 123] on h4 "X-EGG" at bounding box center [118, 120] width 60 height 8
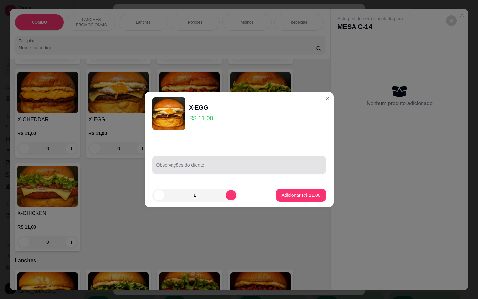
click at [183, 171] on input "Observações do cliente" at bounding box center [239, 167] width 166 height 7
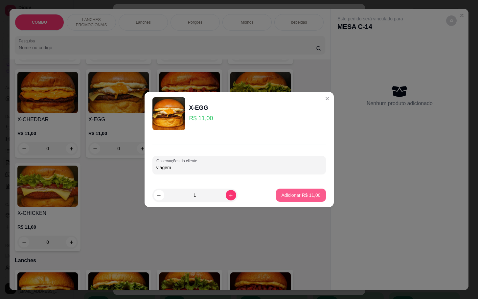
type input "viagem"
click at [296, 200] on button "Adicionar R$ 11,00" at bounding box center [301, 195] width 50 height 13
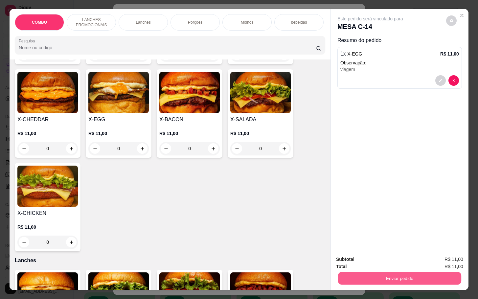
click at [390, 275] on button "Enviar pedido" at bounding box center [399, 278] width 123 height 13
click at [450, 254] on button "Enviar pedido" at bounding box center [445, 258] width 36 height 12
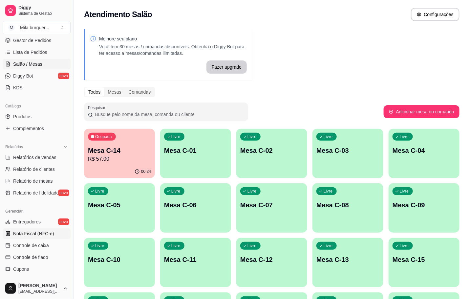
scroll to position [174, 0]
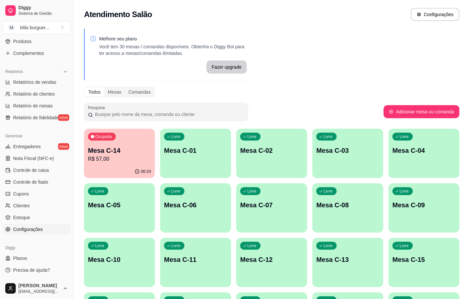
click at [27, 229] on span "Configurações" at bounding box center [28, 229] width 30 height 7
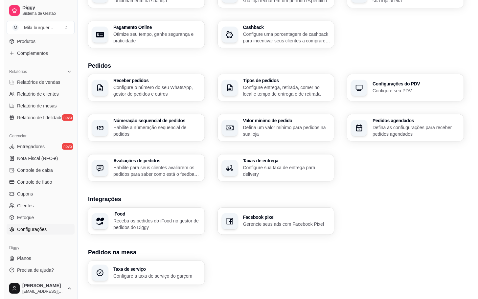
scroll to position [161, 0]
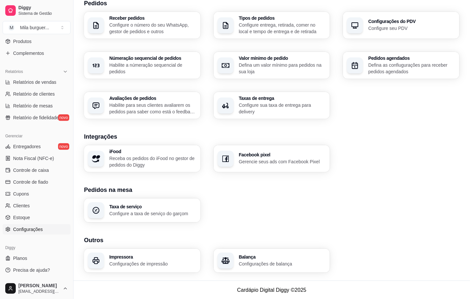
click at [255, 90] on div "Receber pedidos Configure o número do seu WhatsApp, gestor de pedidos e outros …" at bounding box center [272, 65] width 376 height 107
click at [263, 102] on p "Configure sua taxa de entrega para delivery" at bounding box center [282, 108] width 85 height 13
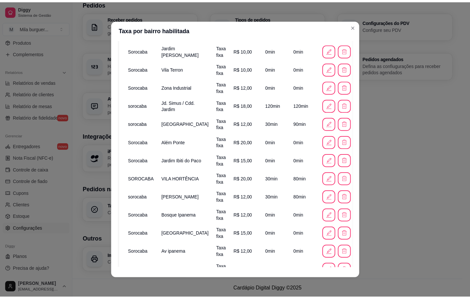
scroll to position [1, 0]
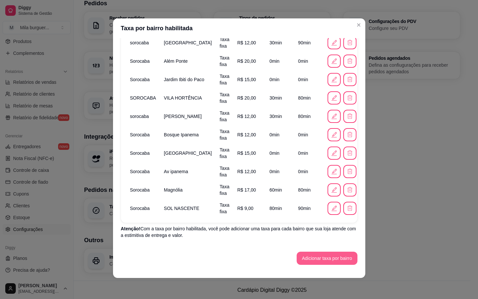
click at [324, 259] on button "Adicionar taxa por bairro" at bounding box center [327, 258] width 61 height 13
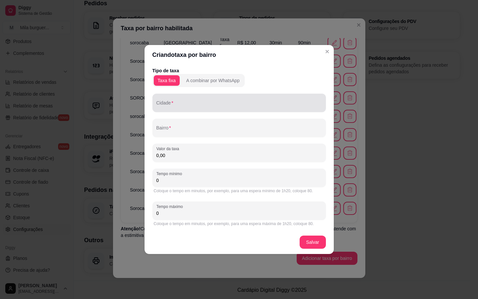
click at [218, 104] on input "Cidade" at bounding box center [239, 105] width 166 height 7
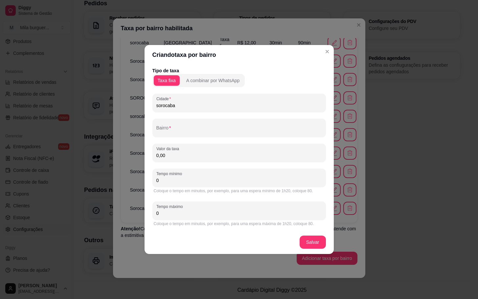
type input "sorocaba"
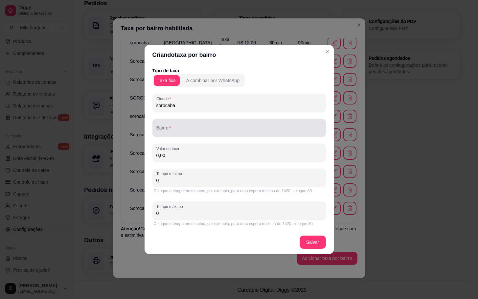
click at [231, 123] on div at bounding box center [239, 127] width 166 height 13
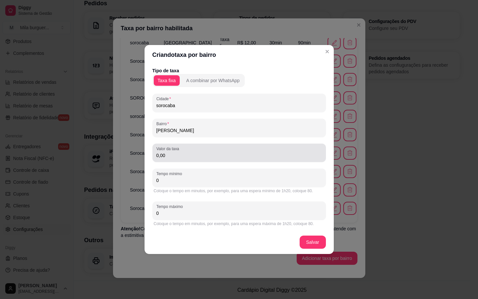
type input "jd natalia"
click at [216, 153] on input "0,00" at bounding box center [239, 155] width 166 height 7
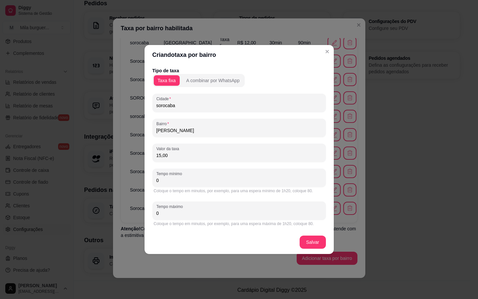
type input "15,00"
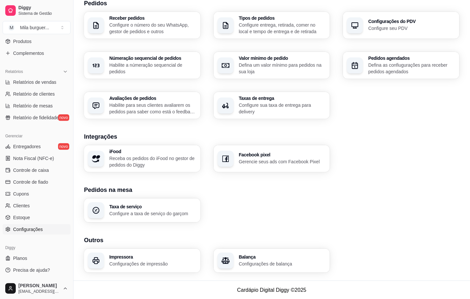
drag, startPoint x: 373, startPoint y: 145, endPoint x: 350, endPoint y: 110, distance: 41.7
click at [381, 147] on div "iFood Receba os pedidos do iFood no gestor de pedidos do Diggy Facebook pixel G…" at bounding box center [272, 158] width 376 height 27
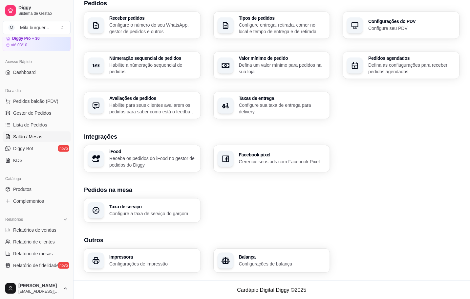
click at [29, 135] on span "Salão / Mesas" at bounding box center [27, 136] width 29 height 7
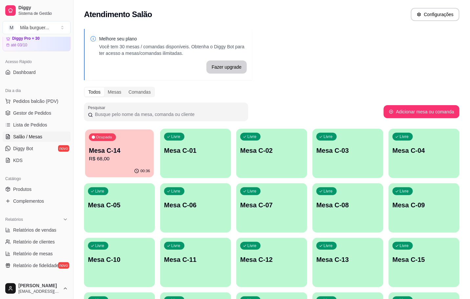
click at [124, 164] on div "Ocupada Mesa C-14 R$ 68,00" at bounding box center [119, 146] width 69 height 35
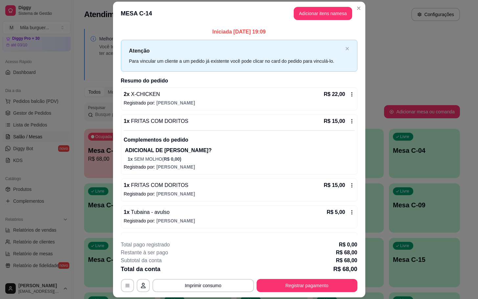
scroll to position [39, 0]
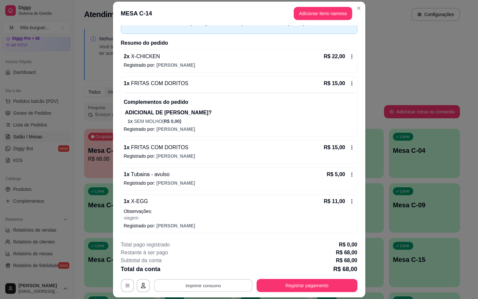
click at [164, 283] on button "Imprimir consumo" at bounding box center [203, 285] width 99 height 13
click at [200, 270] on button "IMPRESSORA" at bounding box center [202, 270] width 48 height 11
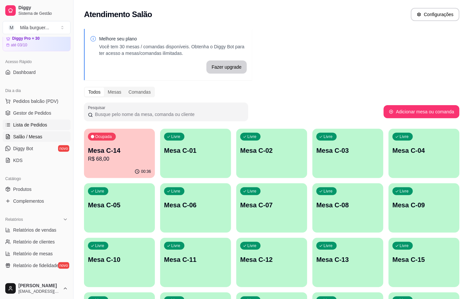
click at [25, 120] on link "Lista de Pedidos" at bounding box center [37, 125] width 68 height 11
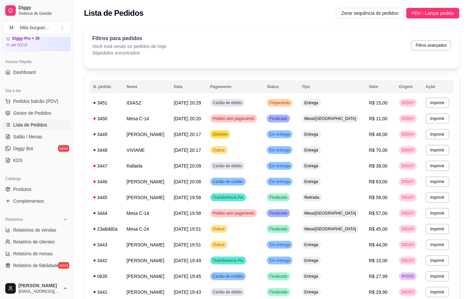
click at [39, 107] on ul "Pedidos balcão (PDV) Gestor de Pedidos Lista de Pedidos Salão / Mesas Diggy Bot…" at bounding box center [37, 131] width 68 height 70
click at [39, 101] on span "Pedidos balcão (PDV)" at bounding box center [35, 101] width 45 height 7
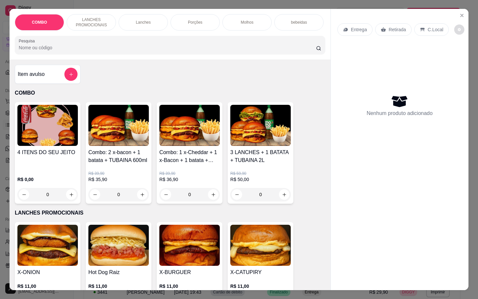
click at [457, 28] on button "decrease-product-quantity" at bounding box center [459, 30] width 10 height 10
click at [458, 10] on button "Close" at bounding box center [462, 15] width 11 height 11
click at [459, 13] on icon "Close" at bounding box center [461, 15] width 5 height 5
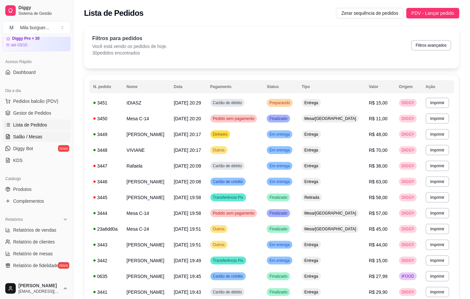
click at [28, 137] on span "Salão / Mesas" at bounding box center [27, 136] width 29 height 7
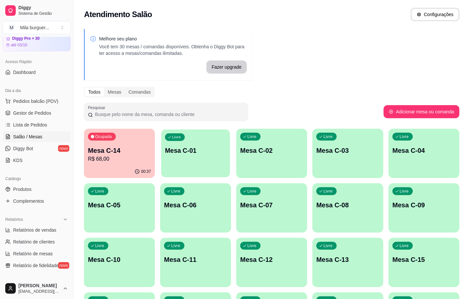
click at [185, 154] on p "Mesa C-01" at bounding box center [195, 150] width 61 height 9
click at [199, 168] on div "Livre Mesa C-01" at bounding box center [195, 149] width 71 height 41
click at [138, 146] on p "Mesa C-14" at bounding box center [119, 150] width 63 height 9
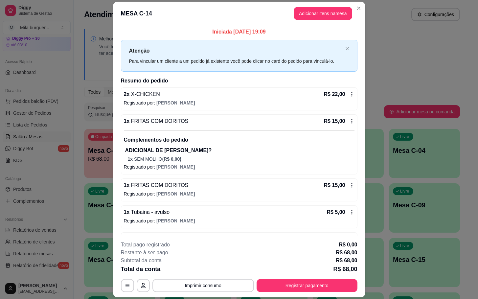
click at [329, 26] on div "Iniciada 26/09/2025 às 19:09 Atenção Para vincular um cliente a um pedido já ex…" at bounding box center [239, 130] width 252 height 211
click at [328, 12] on button "Adicionar itens na mesa" at bounding box center [323, 13] width 58 height 13
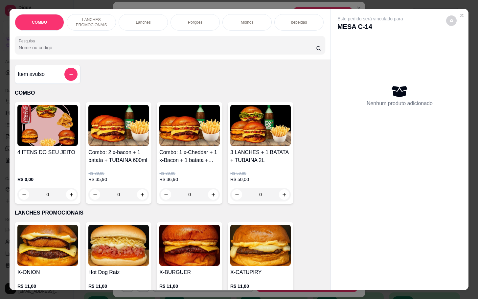
click at [439, 15] on div "Este pedido será vinculado para MESA C-14" at bounding box center [396, 23] width 119 height 16
click at [450, 19] on icon "decrease-product-quantity" at bounding box center [451, 20] width 3 height 3
click at [457, 43] on span "Automatic updates" at bounding box center [458, 43] width 7 height 5
click at [457, 43] on input "Automatic updates" at bounding box center [455, 45] width 4 height 4
checkbox input "true"
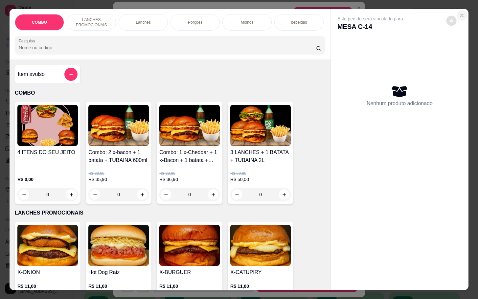
click at [460, 14] on icon "Close" at bounding box center [461, 15] width 5 height 5
click at [457, 15] on button "Close" at bounding box center [462, 15] width 11 height 11
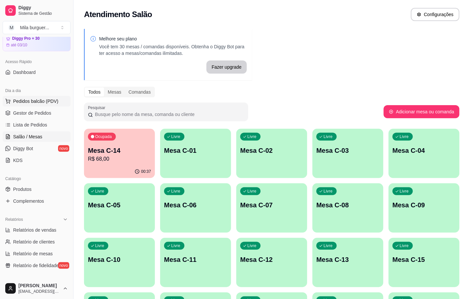
click at [47, 106] on button "Pedidos balcão (PDV)" at bounding box center [37, 101] width 68 height 11
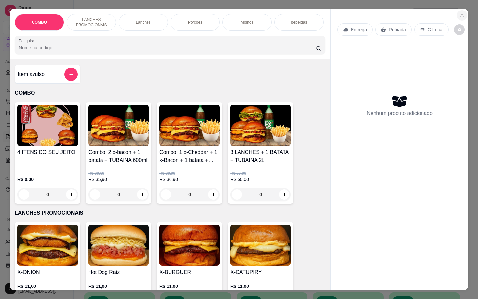
click at [458, 16] on button "Close" at bounding box center [462, 15] width 11 height 11
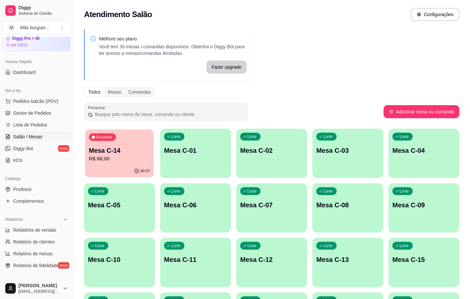
click at [145, 150] on p "Mesa C-14" at bounding box center [119, 150] width 61 height 9
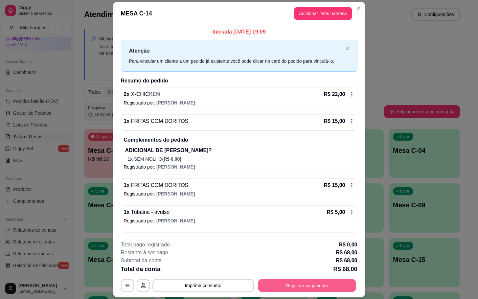
click at [270, 285] on button "Registrar pagamento" at bounding box center [307, 285] width 98 height 13
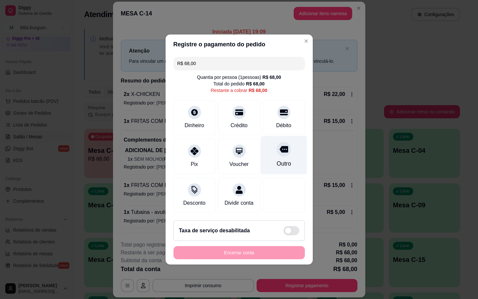
click at [290, 160] on div "Outro" at bounding box center [283, 155] width 46 height 38
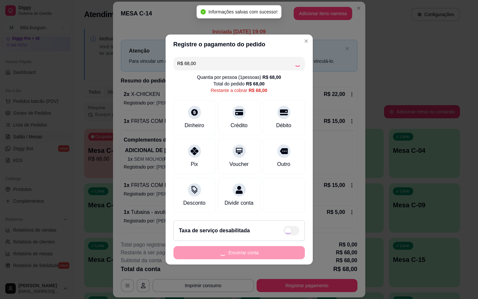
type input "R$ 0,00"
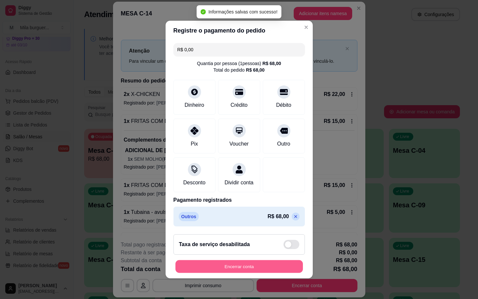
click at [264, 273] on button "Encerrar conta" at bounding box center [238, 266] width 127 height 13
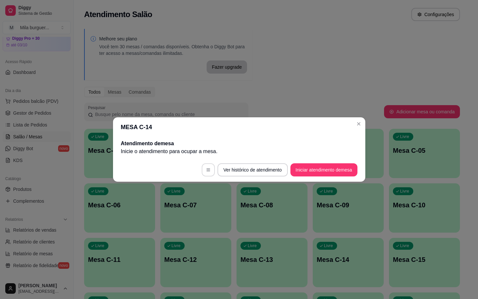
click at [211, 168] on button "button" at bounding box center [208, 169] width 13 height 13
click at [235, 169] on button "Ver histórico de atendimento" at bounding box center [252, 169] width 70 height 13
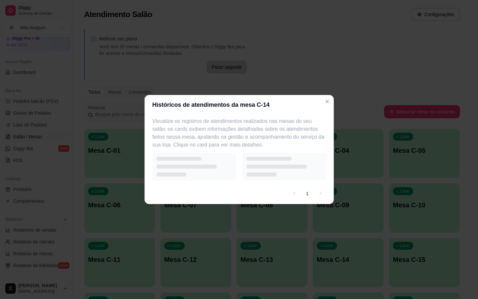
select select "7"
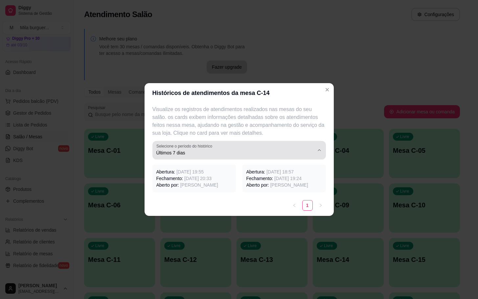
click at [202, 154] on span "Últimos 7 dias" at bounding box center [235, 152] width 158 height 7
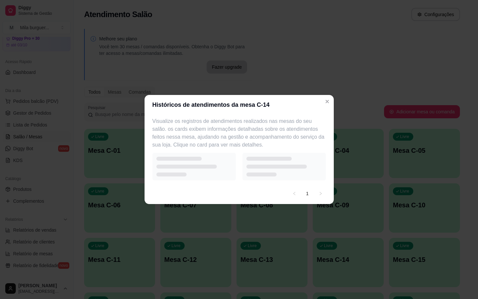
select select "1"
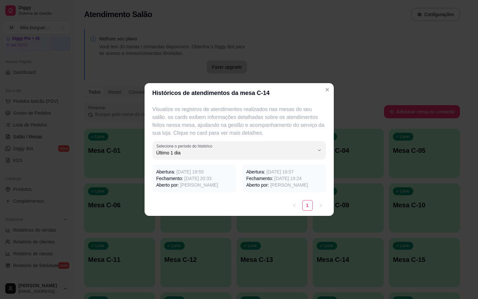
click at [183, 184] on span "[PERSON_NAME]" at bounding box center [199, 184] width 38 height 5
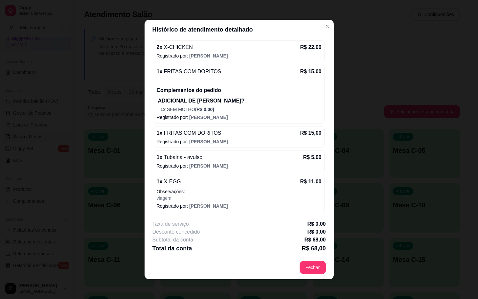
scroll to position [10, 0]
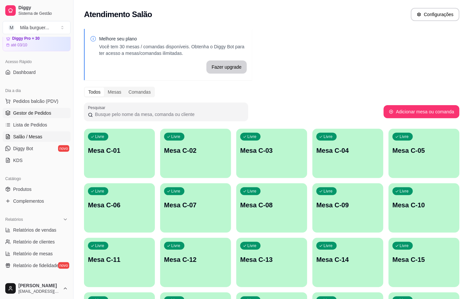
click at [38, 113] on span "Gestor de Pedidos" at bounding box center [32, 113] width 38 height 7
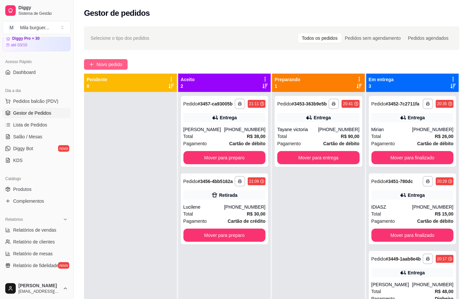
click at [97, 63] on span "Novo pedido" at bounding box center [110, 64] width 26 height 7
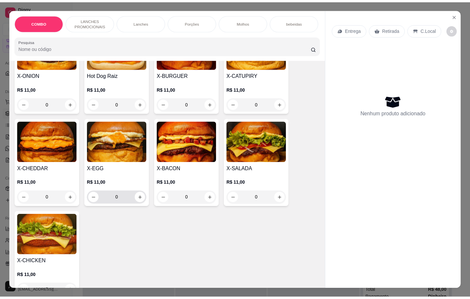
scroll to position [246, 0]
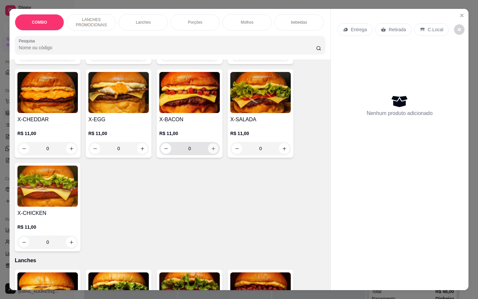
click at [211, 151] on icon "increase-product-quantity" at bounding box center [213, 148] width 5 height 5
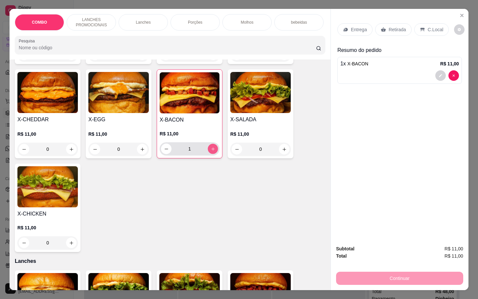
click at [211, 151] on icon "increase-product-quantity" at bounding box center [213, 148] width 5 height 5
type input "2"
click at [392, 28] on p "Retirada" at bounding box center [397, 29] width 17 height 7
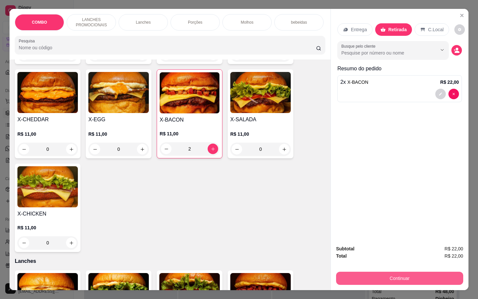
click at [391, 276] on button "Continuar" at bounding box center [399, 278] width 127 height 13
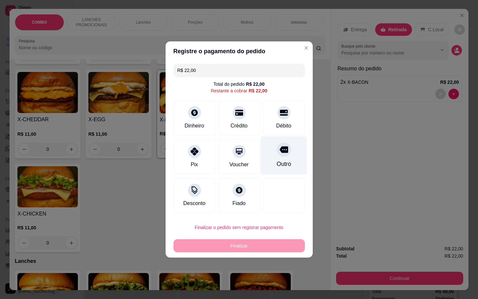
click at [293, 170] on div "Outro" at bounding box center [283, 155] width 46 height 38
type input "R$ 0,00"
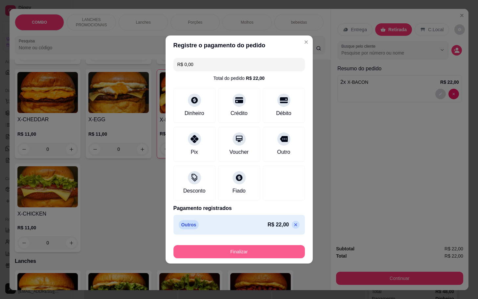
click at [286, 249] on button "Finalizar" at bounding box center [238, 251] width 131 height 13
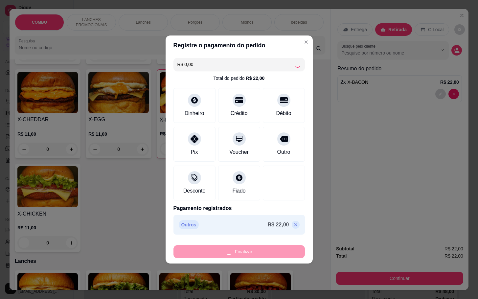
type input "0"
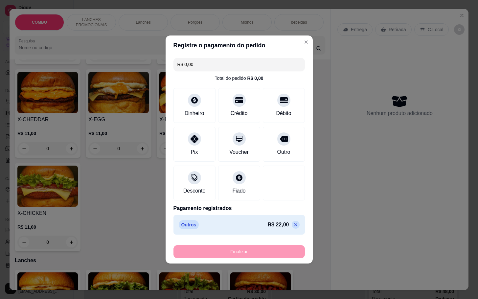
type input "-R$ 22,00"
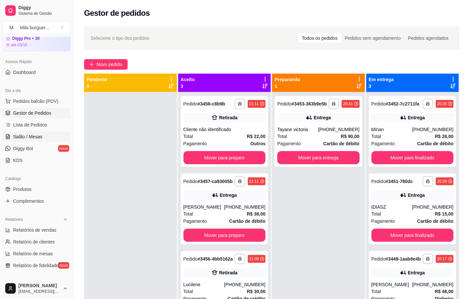
click at [31, 135] on span "Salão / Mesas" at bounding box center [27, 136] width 29 height 7
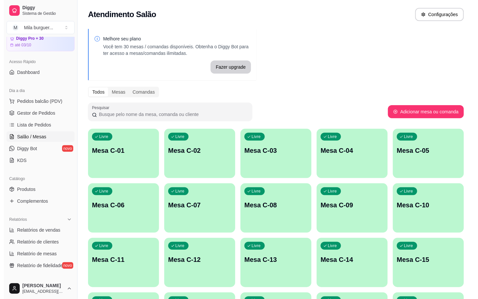
scroll to position [49, 0]
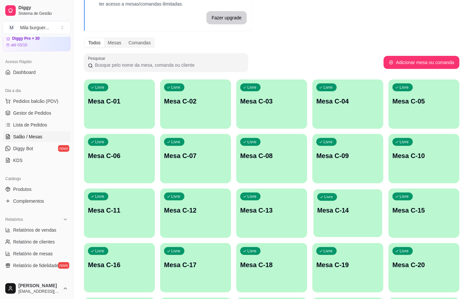
click at [339, 230] on button "Livre Mesa C-14" at bounding box center [348, 213] width 69 height 48
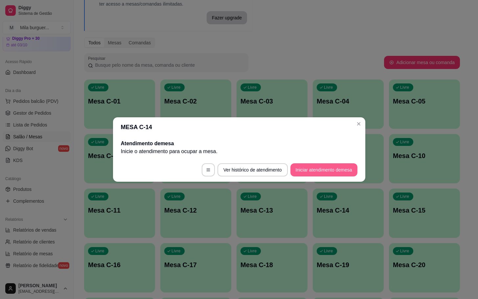
click at [315, 172] on button "Iniciar atendimento de mesa" at bounding box center [323, 169] width 67 height 13
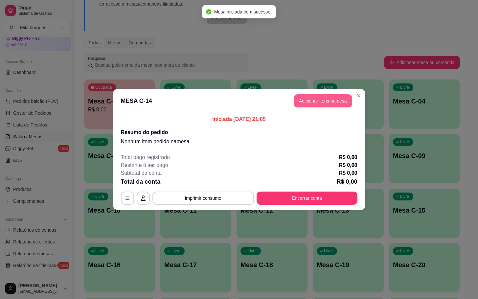
click at [322, 107] on button "Adicionar itens na mesa" at bounding box center [323, 100] width 58 height 13
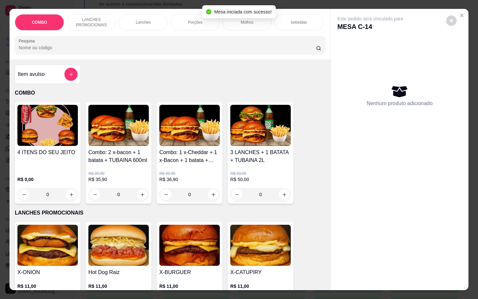
scroll to position [197, 0]
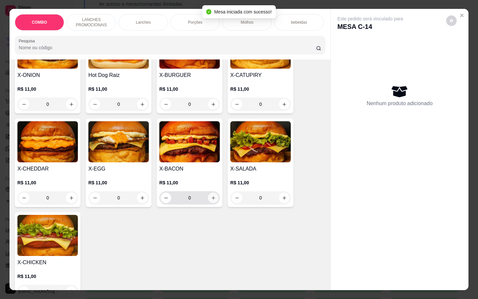
click at [208, 203] on button "increase-product-quantity" at bounding box center [213, 197] width 11 height 11
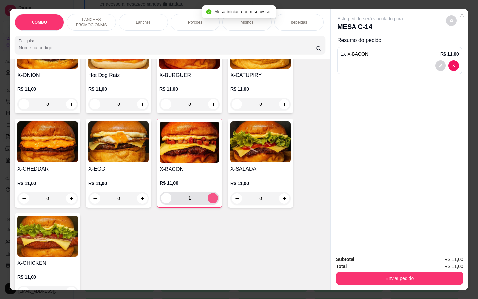
click at [208, 203] on button "increase-product-quantity" at bounding box center [213, 198] width 11 height 11
type input "2"
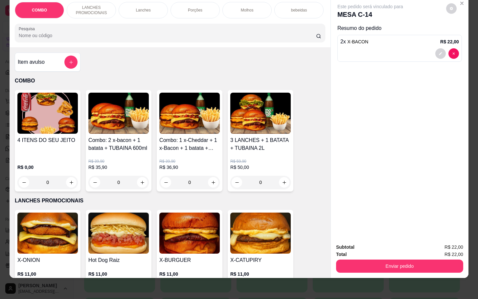
scroll to position [0, 0]
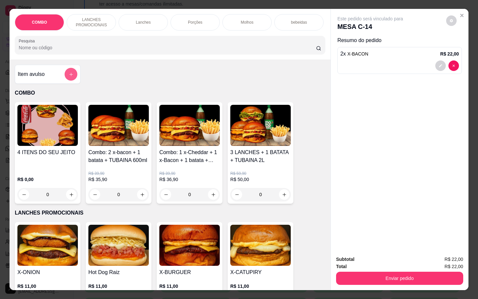
click at [69, 75] on button "add-separate-item" at bounding box center [71, 74] width 13 height 13
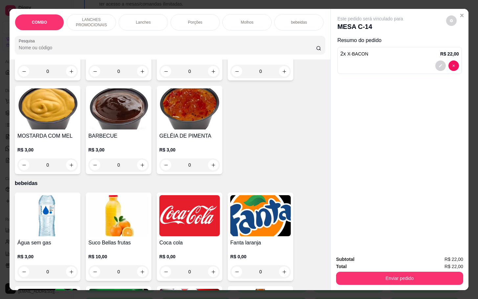
scroll to position [1232, 0]
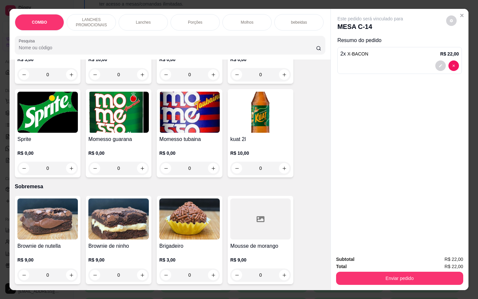
click at [114, 128] on img at bounding box center [118, 112] width 60 height 41
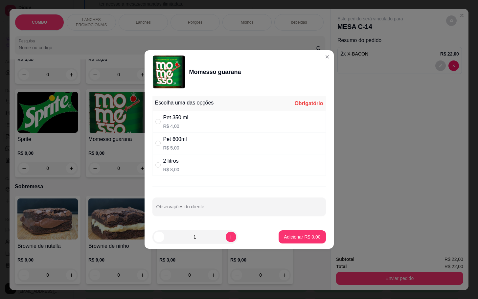
click at [163, 138] on div "Pet 600ml R$ 5,00" at bounding box center [238, 143] width 173 height 22
radio input "true"
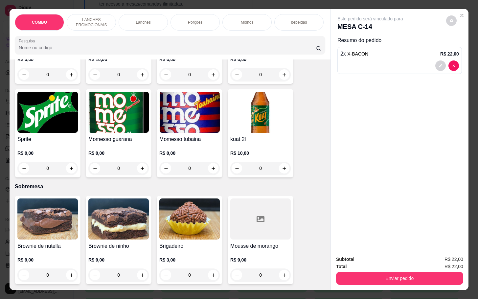
click at [174, 114] on img at bounding box center [189, 112] width 60 height 41
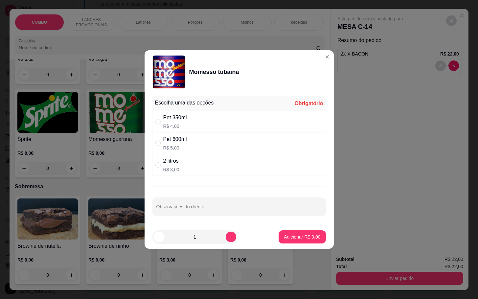
click at [190, 140] on div "Pet 600ml R$ 5,00" at bounding box center [238, 143] width 173 height 22
radio input "true"
click at [279, 242] on button "Adicionar R$ 5,00" at bounding box center [302, 237] width 46 height 13
type input "1"
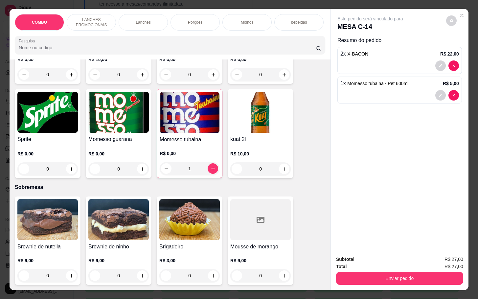
click at [366, 281] on div "Subtotal R$ 27,00 Total R$ 27,00 Enviar pedido" at bounding box center [400, 270] width 138 height 40
click at [366, 278] on button "Enviar pedido" at bounding box center [399, 278] width 127 height 13
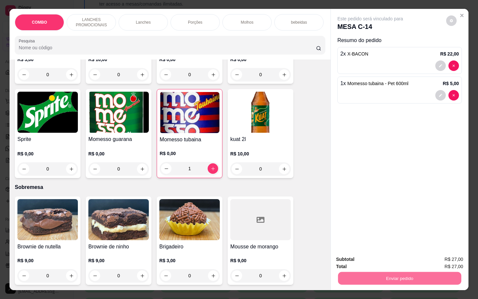
click at [442, 257] on button "Enviar pedido" at bounding box center [445, 258] width 36 height 12
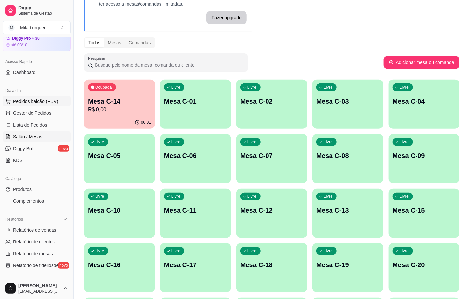
click at [37, 98] on span "Pedidos balcão (PDV)" at bounding box center [35, 101] width 45 height 7
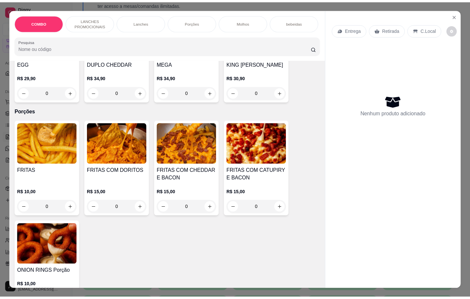
scroll to position [739, 0]
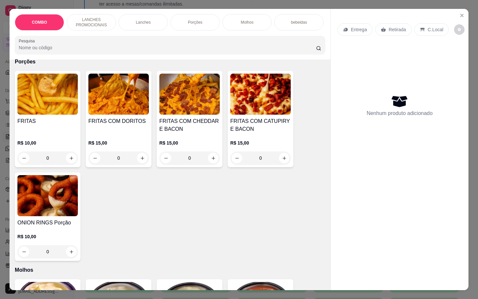
click at [174, 138] on div "R$ 15,00 0" at bounding box center [189, 149] width 60 height 32
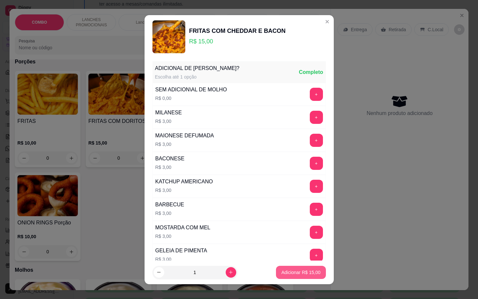
click at [300, 271] on p "Adicionar R$ 15,00" at bounding box center [300, 272] width 39 height 7
type input "1"
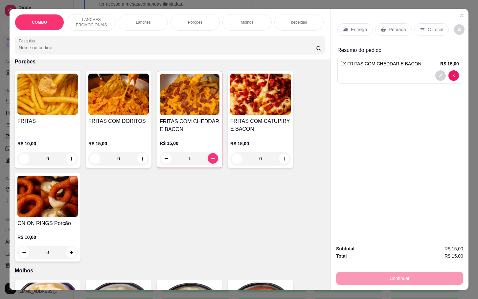
click at [389, 27] on p "Retirada" at bounding box center [397, 29] width 17 height 7
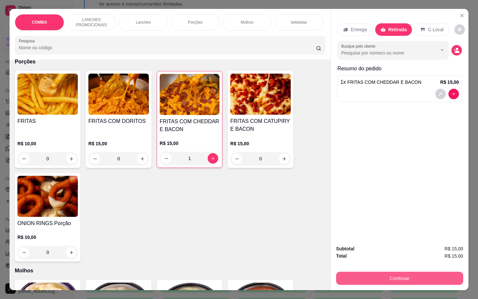
click at [402, 272] on button "Continuar" at bounding box center [399, 278] width 127 height 13
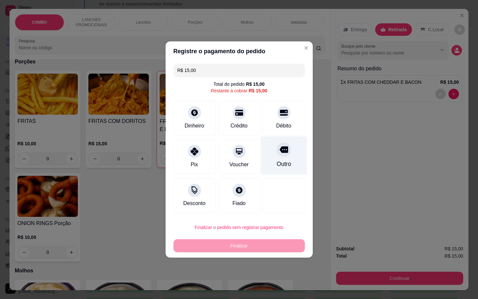
click at [286, 153] on div "Outro" at bounding box center [283, 155] width 46 height 38
type input "R$ 0,00"
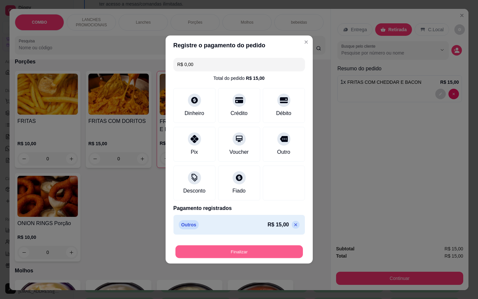
click at [222, 254] on button "Finalizar" at bounding box center [238, 251] width 127 height 13
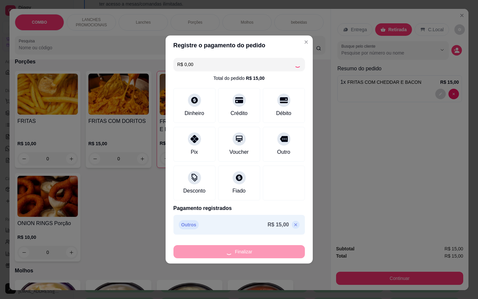
type input "0"
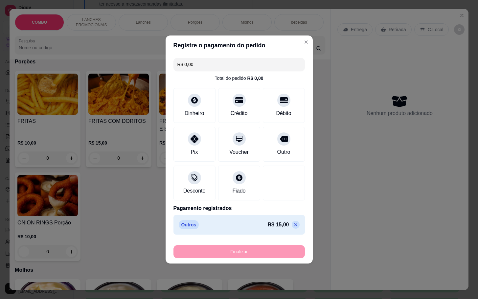
type input "-R$ 15,00"
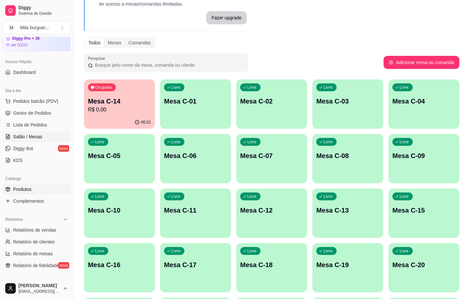
click at [35, 190] on link "Produtos" at bounding box center [37, 189] width 68 height 11
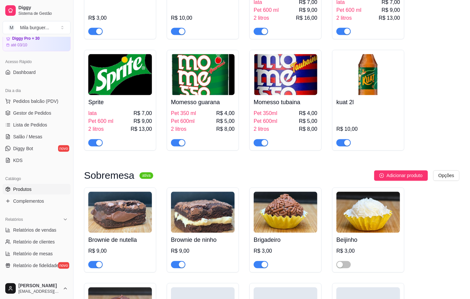
scroll to position [1478, 0]
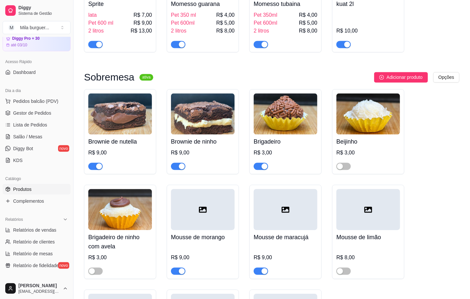
click at [149, 123] on img at bounding box center [120, 113] width 64 height 41
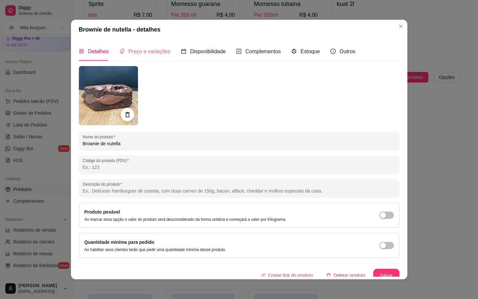
click at [134, 46] on div "Preço e variações" at bounding box center [144, 51] width 51 height 19
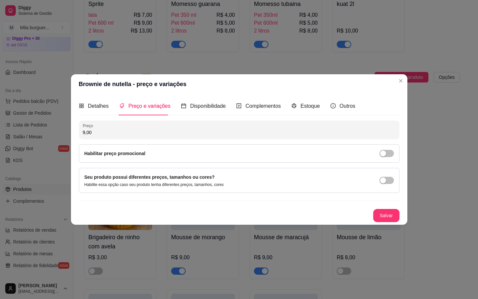
drag, startPoint x: 122, startPoint y: 134, endPoint x: -7, endPoint y: 129, distance: 129.2
type input "10,00"
click at [388, 218] on button "Salvar" at bounding box center [386, 215] width 26 height 13
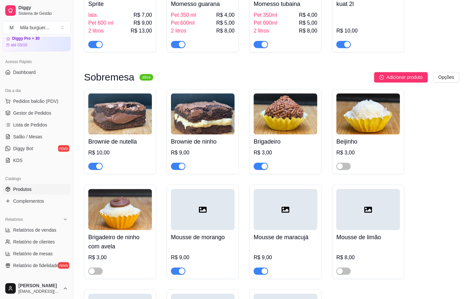
click at [198, 140] on h4 "Brownie de ninho" at bounding box center [203, 141] width 64 height 9
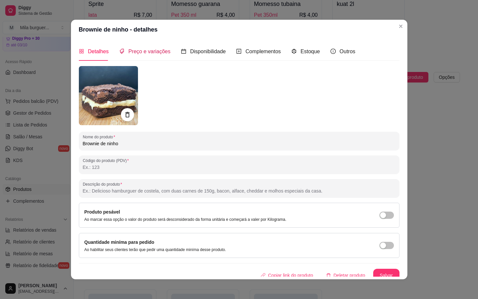
click at [141, 51] on span "Preço e variações" at bounding box center [149, 52] width 42 height 6
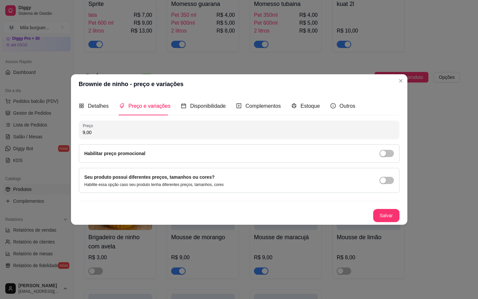
click at [143, 133] on input "9,00" at bounding box center [239, 132] width 313 height 7
type input "10,00"
click at [386, 212] on button "Salvar" at bounding box center [386, 215] width 26 height 13
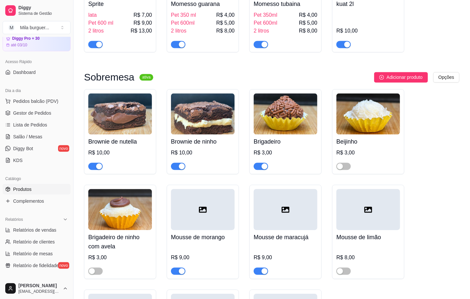
scroll to position [1626, 0]
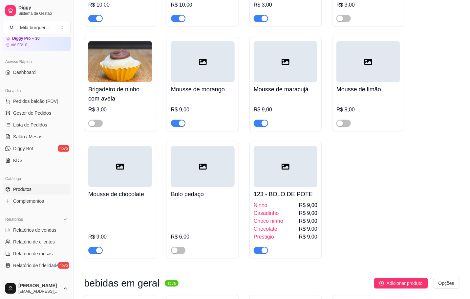
click at [214, 92] on h4 "Mousse de morango" at bounding box center [203, 89] width 64 height 9
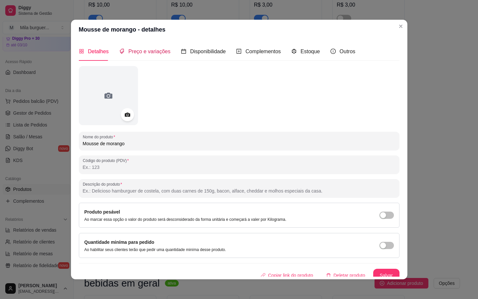
click at [140, 50] on span "Preço e variações" at bounding box center [149, 52] width 42 height 6
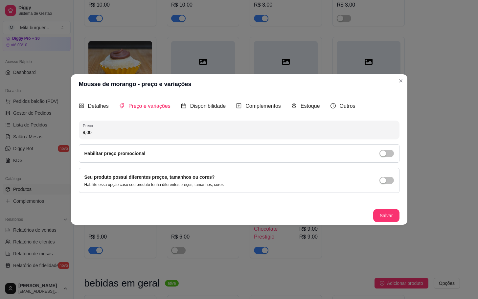
drag, startPoint x: 147, startPoint y: 131, endPoint x: -26, endPoint y: 135, distance: 173.1
type input "8,00"
click at [392, 210] on button "Salvar" at bounding box center [386, 215] width 26 height 13
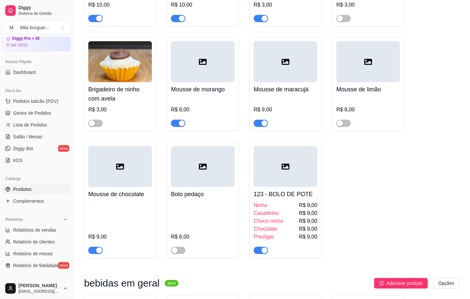
click at [268, 102] on div "R$ 9,00" at bounding box center [286, 112] width 64 height 30
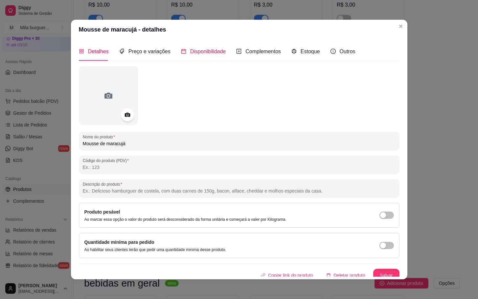
click at [190, 54] on span "Disponibilidade" at bounding box center [208, 52] width 36 height 6
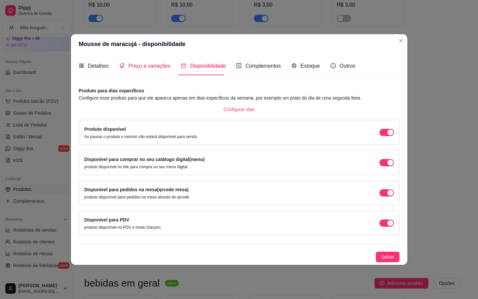
click at [137, 65] on span "Preço e variações" at bounding box center [149, 66] width 42 height 6
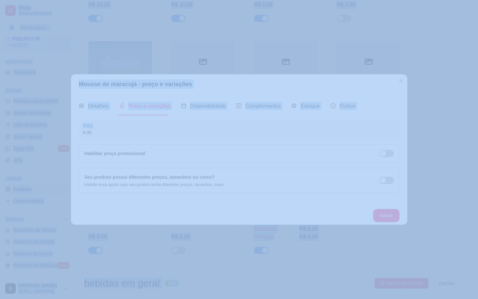
drag, startPoint x: 179, startPoint y: 136, endPoint x: -26, endPoint y: 151, distance: 206.1
drag, startPoint x: 137, startPoint y: 109, endPoint x: 133, endPoint y: 111, distance: 4.4
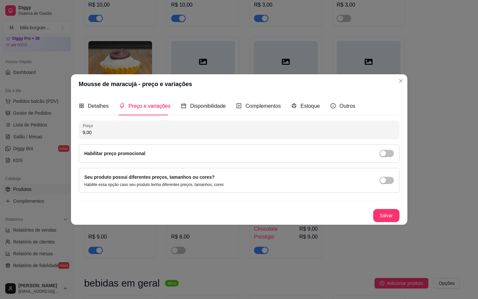
drag, startPoint x: 107, startPoint y: 134, endPoint x: 7, endPoint y: 151, distance: 100.9
click at [7, 151] on div "Mousse de maracujá - preço e variações Detalhes Preço e variações Disponibilida…" at bounding box center [239, 149] width 478 height 299
type input "8,00"
click at [393, 215] on button "Salvar" at bounding box center [386, 215] width 26 height 13
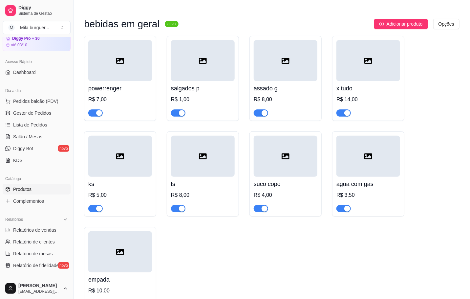
scroll to position [1836, 0]
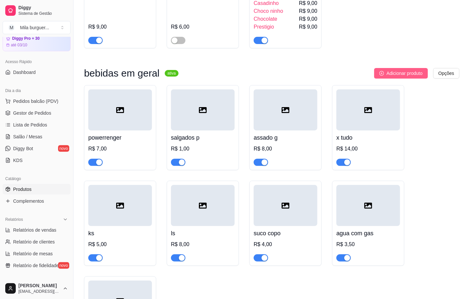
click at [391, 74] on span "Adicionar produto" at bounding box center [405, 73] width 36 height 7
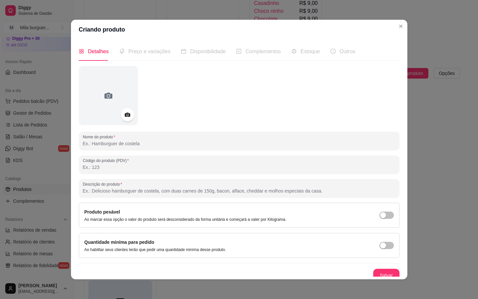
click at [108, 142] on input "Nome do produto" at bounding box center [239, 143] width 313 height 7
type input "t"
type input "momesso vidro"
click at [385, 273] on button "Salvar" at bounding box center [386, 275] width 26 height 13
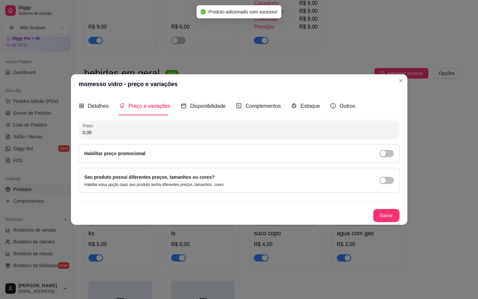
click at [135, 139] on div "Preço 0,00 Habilitar preço promocional" at bounding box center [239, 142] width 321 height 42
click at [135, 134] on input "0,00" at bounding box center [239, 132] width 313 height 7
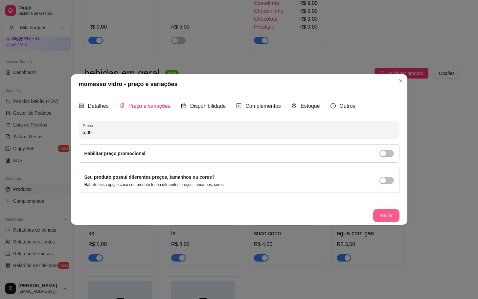
type input "5,00"
click at [387, 215] on button "Salvar" at bounding box center [386, 215] width 26 height 13
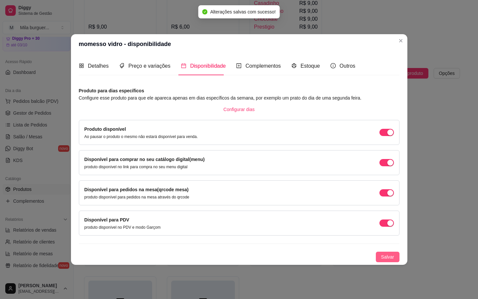
click at [389, 261] on button "Salvar" at bounding box center [388, 257] width 24 height 11
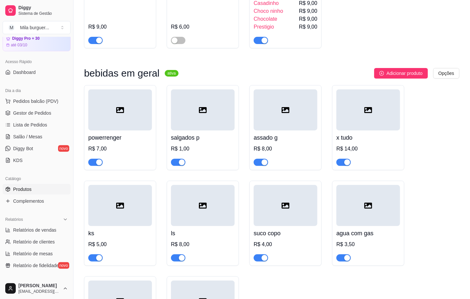
click at [451, 232] on div "powerrenger R$ 7,00 salgados p R$ 1,00 assado g R$ 8,00 x tudo R$ 14,00 ks R$ 5…" at bounding box center [272, 223] width 376 height 276
click at [17, 115] on span "Gestor de Pedidos" at bounding box center [32, 113] width 38 height 7
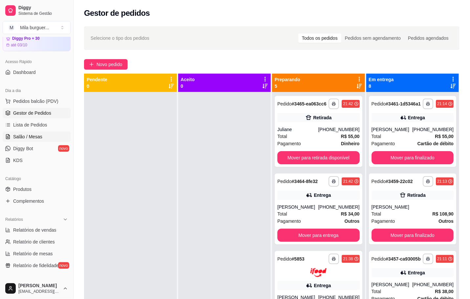
click at [13, 135] on span "Salão / Mesas" at bounding box center [27, 136] width 29 height 7
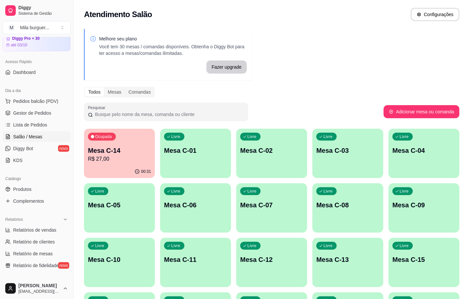
click at [106, 149] on p "Mesa C-14" at bounding box center [119, 150] width 63 height 9
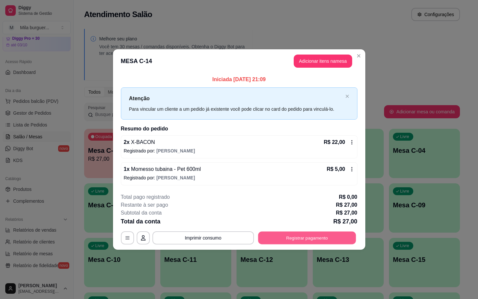
click at [324, 235] on button "Registrar pagamento" at bounding box center [307, 237] width 98 height 13
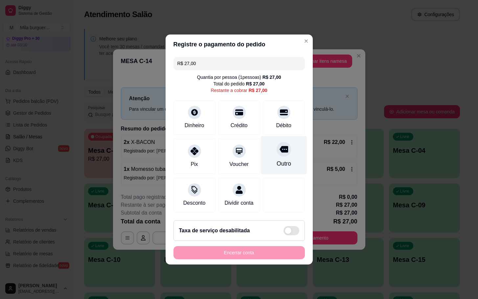
click at [260, 158] on div "Outro" at bounding box center [283, 155] width 46 height 38
type input "R$ 0,00"
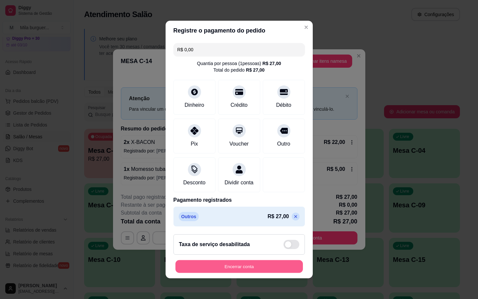
click at [247, 273] on button "Encerrar conta" at bounding box center [238, 266] width 127 height 13
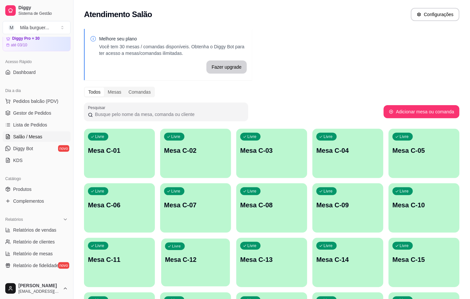
click at [201, 268] on div "Livre Mesa C-12" at bounding box center [195, 258] width 69 height 40
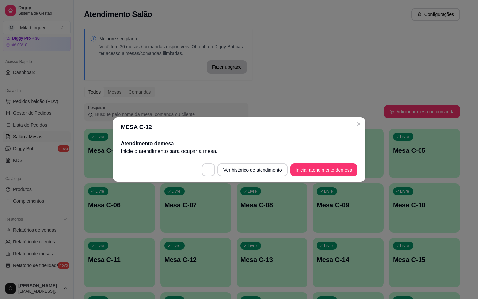
click at [305, 158] on footer "Ver histórico de atendimento Iniciar atendimento de mesa" at bounding box center [239, 170] width 252 height 24
click at [312, 165] on button "Iniciar atendimento de mesa" at bounding box center [323, 170] width 65 height 13
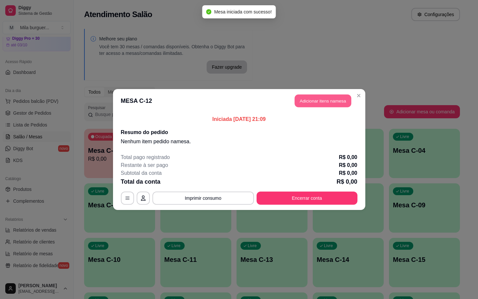
click at [314, 99] on button "Adicionar itens na mesa" at bounding box center [323, 101] width 56 height 13
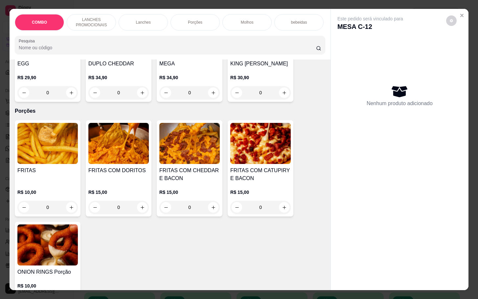
scroll to position [739, 0]
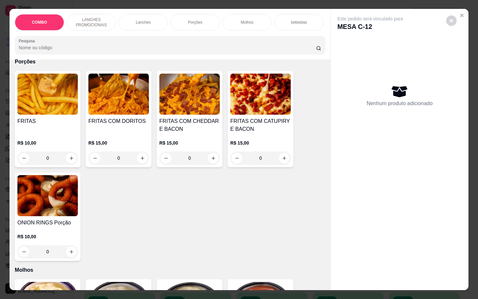
click at [280, 165] on div "0" at bounding box center [260, 157] width 60 height 13
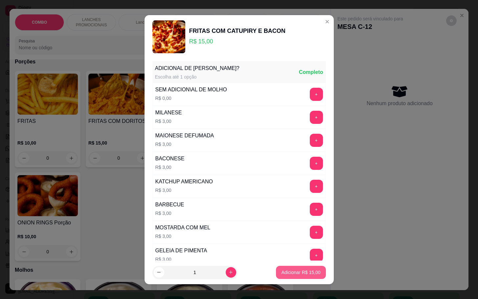
click at [291, 274] on p "Adicionar R$ 15,00" at bounding box center [300, 272] width 39 height 7
type input "1"
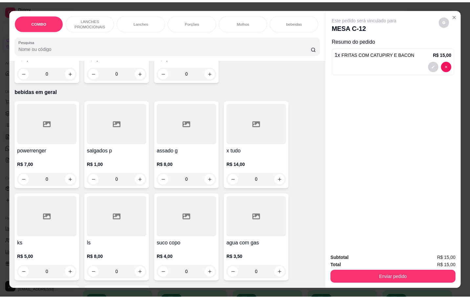
scroll to position [1618, 0]
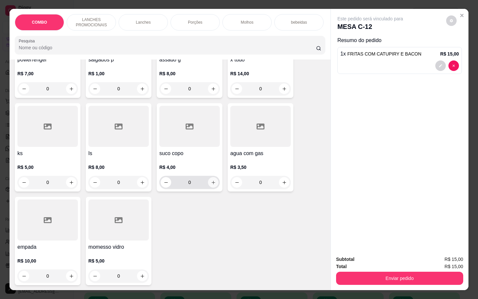
click at [211, 180] on icon "increase-product-quantity" at bounding box center [213, 182] width 5 height 5
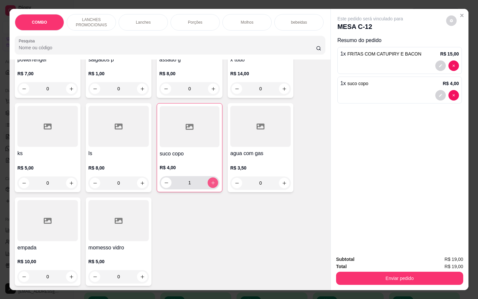
click at [211, 180] on icon "increase-product-quantity" at bounding box center [213, 182] width 5 height 5
type input "2"
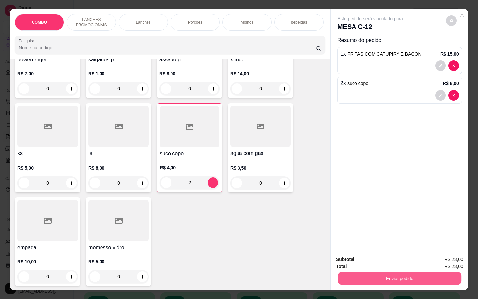
click at [376, 277] on button "Enviar pedido" at bounding box center [399, 278] width 123 height 13
click at [434, 262] on button "Enviar pedido" at bounding box center [445, 258] width 36 height 12
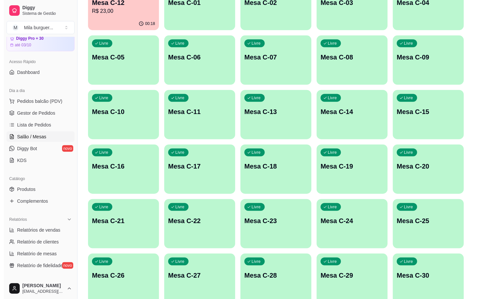
scroll to position [0, 0]
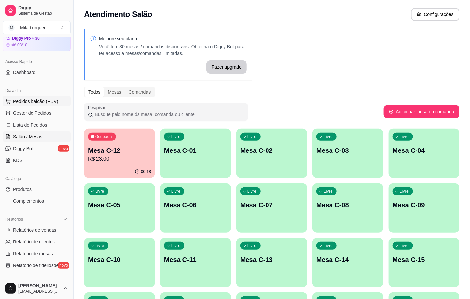
click at [37, 99] on span "Pedidos balcão (PDV)" at bounding box center [35, 101] width 45 height 7
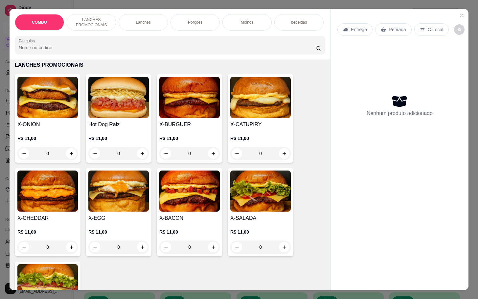
scroll to position [246, 0]
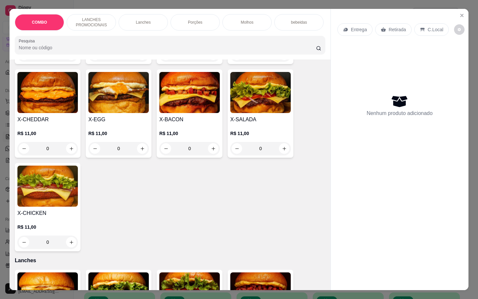
click at [107, 100] on img at bounding box center [118, 92] width 60 height 41
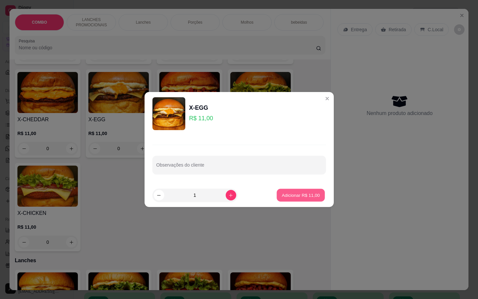
click at [306, 195] on p "Adicionar R$ 11,00" at bounding box center [301, 195] width 38 height 6
type input "1"
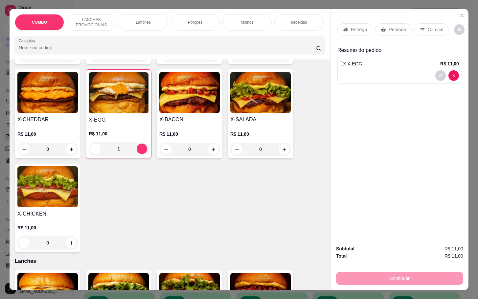
click at [393, 27] on p "Retirada" at bounding box center [397, 29] width 17 height 7
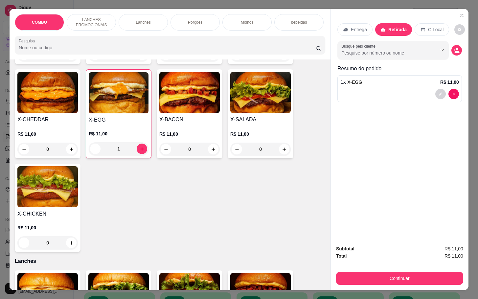
click at [390, 265] on div "Subtotal R$ 11,00 Total R$ 11,00 Continuar" at bounding box center [399, 265] width 127 height 40
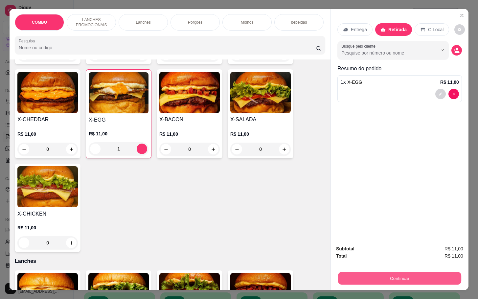
click at [403, 277] on button "Continuar" at bounding box center [399, 278] width 123 height 13
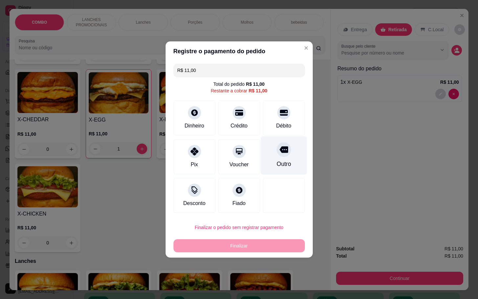
click at [281, 152] on icon at bounding box center [283, 149] width 9 height 7
type input "R$ 0,00"
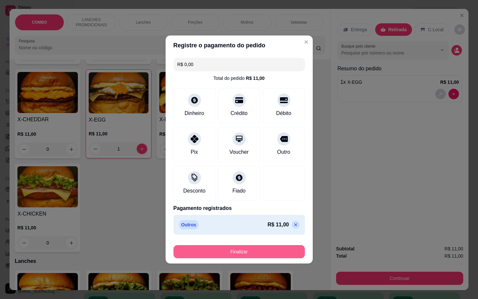
click at [267, 255] on button "Finalizar" at bounding box center [238, 251] width 131 height 13
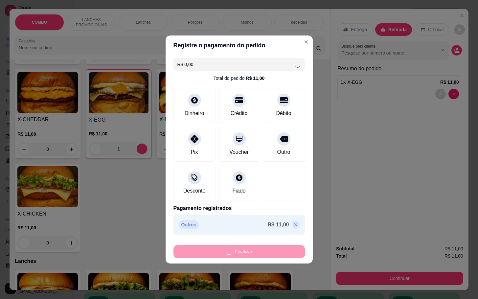
type input "0"
type input "-R$ 11,00"
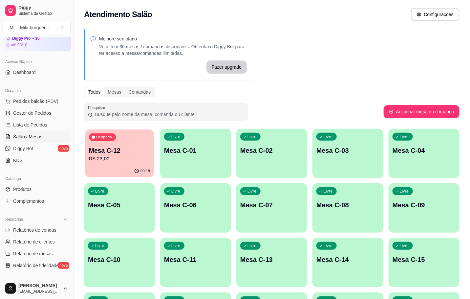
click at [128, 163] on div "Ocupada Mesa C-12 R$ 23,00" at bounding box center [119, 146] width 69 height 35
click at [139, 145] on div "Ocupada Mesa C-12 R$ 23,00" at bounding box center [119, 147] width 71 height 36
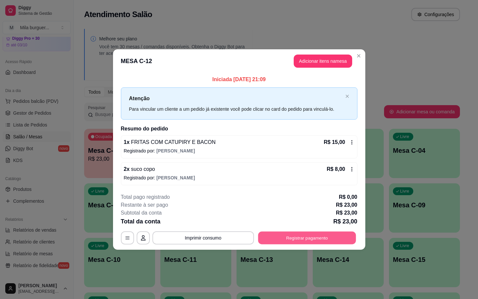
click at [266, 242] on button "Registrar pagamento" at bounding box center [307, 237] width 98 height 13
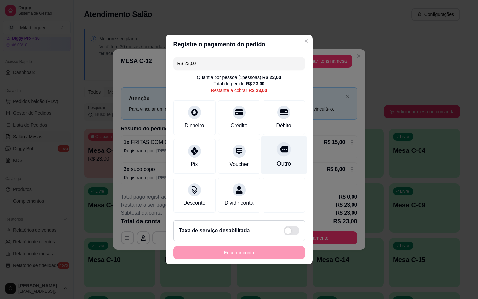
click at [281, 155] on div "Outro" at bounding box center [283, 155] width 46 height 38
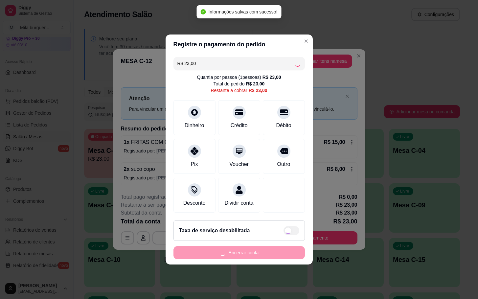
type input "R$ 0,00"
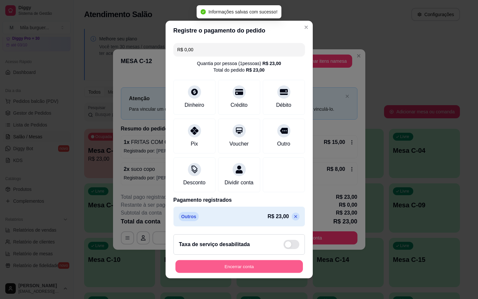
click at [238, 264] on div "Encerrar conta" at bounding box center [238, 266] width 131 height 13
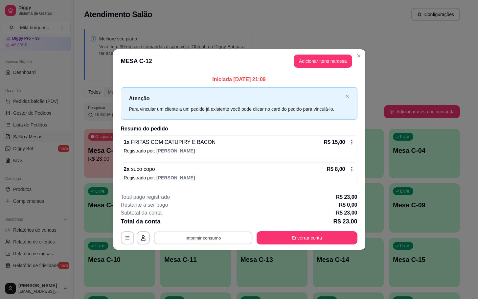
click at [209, 237] on button "Imprimir consumo" at bounding box center [203, 237] width 99 height 13
click at [216, 226] on button "IMPRESSORA" at bounding box center [205, 223] width 48 height 11
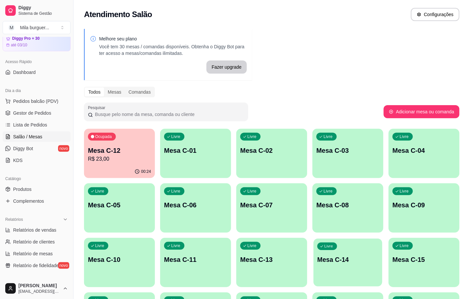
click at [352, 265] on div "Livre Mesa C-14" at bounding box center [348, 258] width 69 height 40
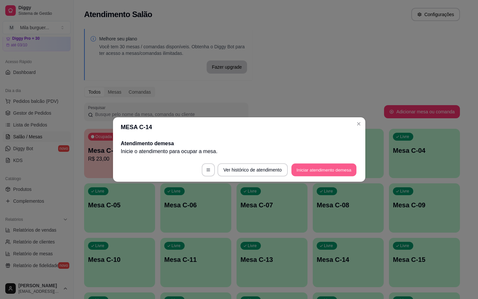
click at [296, 172] on button "Iniciar atendimento de mesa" at bounding box center [323, 170] width 65 height 13
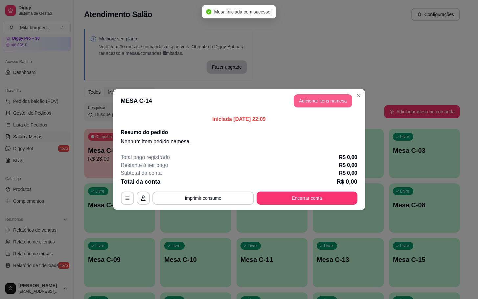
click at [329, 95] on button "Adicionar itens na mesa" at bounding box center [323, 100] width 58 height 13
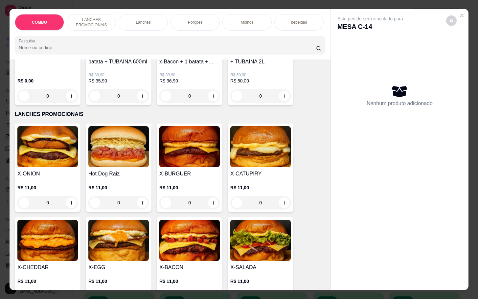
scroll to position [148, 0]
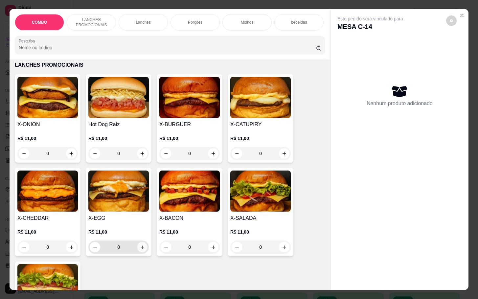
click at [140, 249] on icon "increase-product-quantity" at bounding box center [142, 247] width 5 height 5
type input "1"
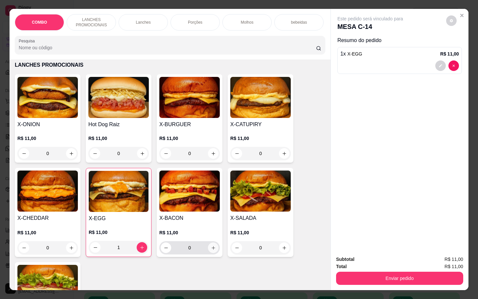
click at [211, 250] on icon "increase-product-quantity" at bounding box center [213, 247] width 5 height 5
type input "1"
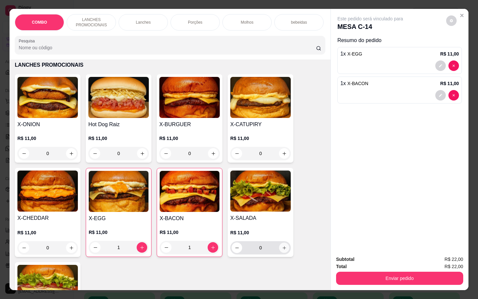
click at [284, 251] on button "increase-product-quantity" at bounding box center [284, 248] width 10 height 10
type input "1"
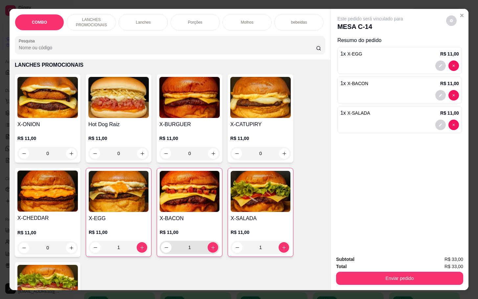
scroll to position [197, 0]
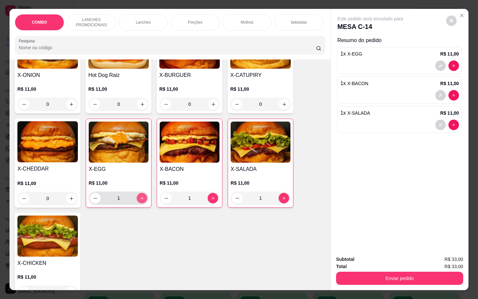
click at [140, 201] on icon "increase-product-quantity" at bounding box center [142, 198] width 5 height 5
type input "2"
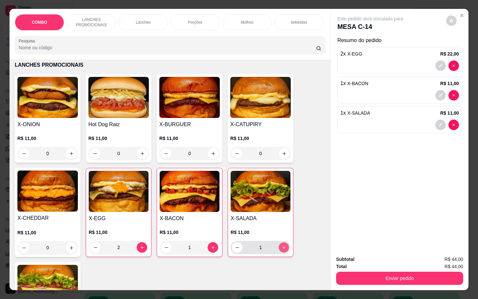
click at [281, 250] on icon "increase-product-quantity" at bounding box center [283, 247] width 5 height 5
type input "2"
click at [65, 245] on div "R$ 11,00 0" at bounding box center [47, 241] width 60 height 25
click at [69, 250] on icon "increase-product-quantity" at bounding box center [71, 247] width 5 height 5
type input "1"
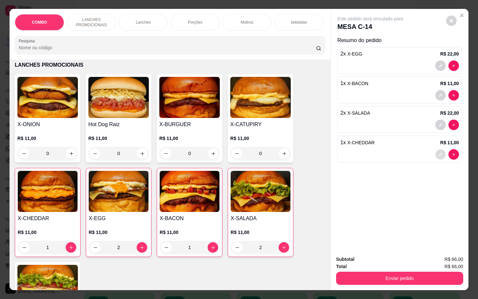
click at [438, 152] on icon "decrease-product-quantity" at bounding box center [440, 154] width 4 height 4
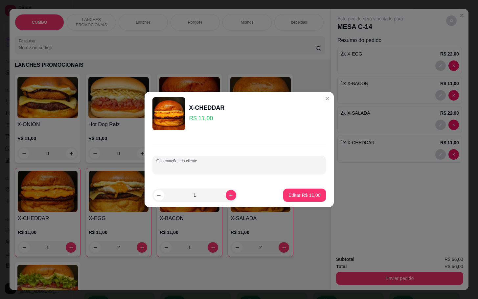
click at [262, 167] on input "Observações do cliente" at bounding box center [239, 167] width 166 height 7
type input "VIAGEM"
click at [305, 196] on p "Editar R$ 11,00" at bounding box center [304, 195] width 31 height 6
type input "0"
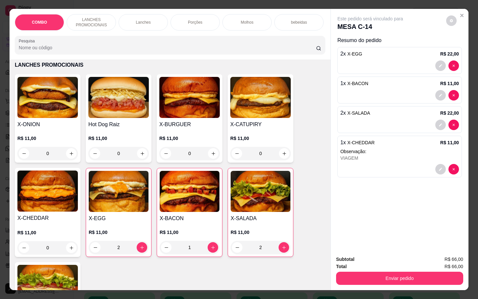
scroll to position [0, 0]
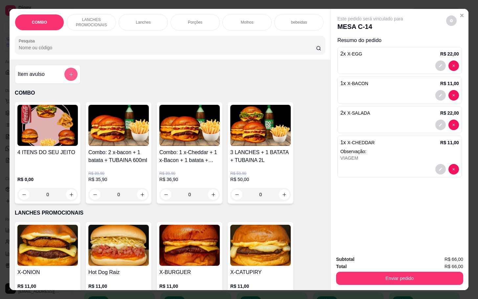
click at [66, 81] on button "add-separate-item" at bounding box center [70, 74] width 13 height 13
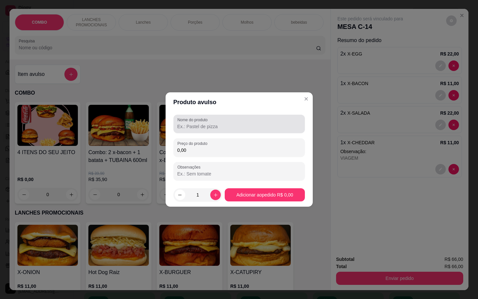
click at [223, 125] on input "Nome do produto" at bounding box center [238, 126] width 123 height 7
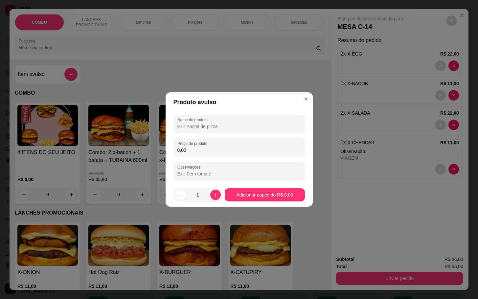
click at [203, 125] on input "Nome do produto" at bounding box center [238, 126] width 123 height 7
type input "LS"
click at [192, 149] on input "0,00" at bounding box center [238, 150] width 123 height 7
type input "8,00"
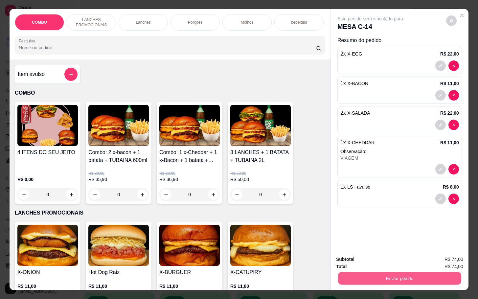
click at [405, 272] on button "Enviar pedido" at bounding box center [399, 278] width 123 height 13
click at [433, 257] on button "Enviar pedido" at bounding box center [444, 258] width 37 height 12
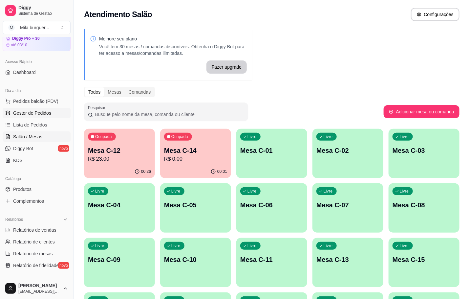
click at [42, 114] on span "Gestor de Pedidos" at bounding box center [32, 113] width 38 height 7
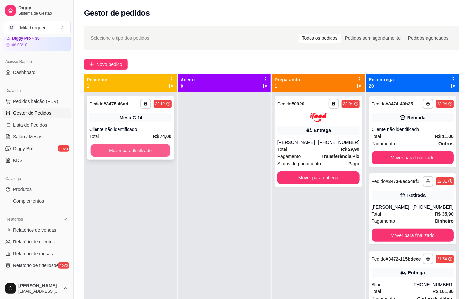
click at [149, 153] on button "Mover para finalizado" at bounding box center [131, 150] width 80 height 13
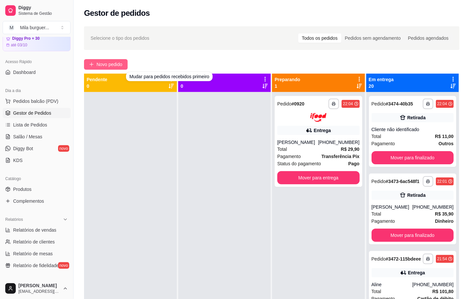
click at [113, 59] on button "Novo pedido" at bounding box center [106, 64] width 44 height 11
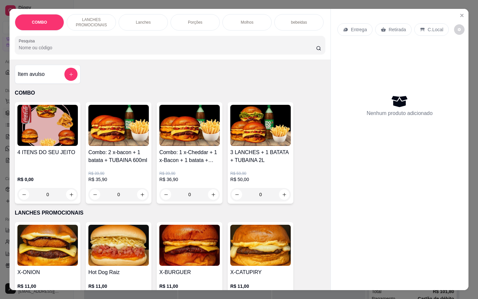
click at [394, 28] on p "Retirada" at bounding box center [397, 29] width 17 height 7
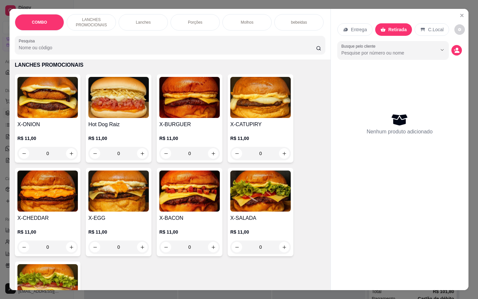
scroll to position [197, 0]
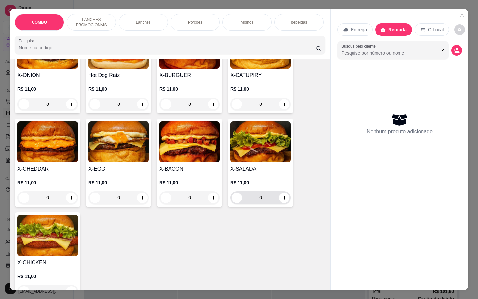
click at [279, 204] on div "0" at bounding box center [261, 197] width 58 height 13
click at [279, 203] on button "increase-product-quantity" at bounding box center [284, 197] width 11 height 11
type input "1"
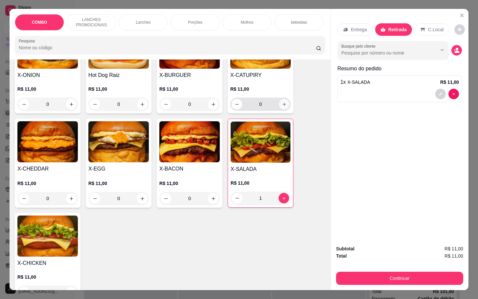
click at [282, 107] on icon "increase-product-quantity" at bounding box center [284, 104] width 5 height 5
type input "1"
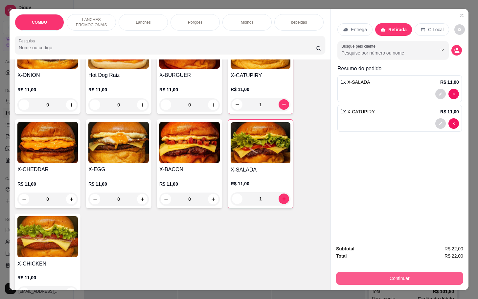
click at [422, 272] on button "Continuar" at bounding box center [399, 278] width 127 height 13
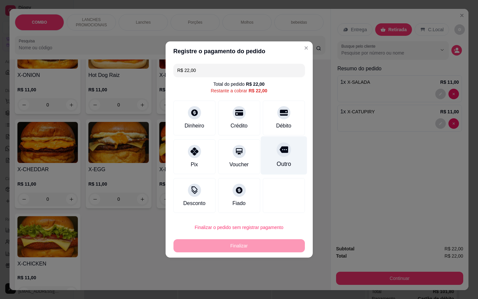
click at [269, 155] on div "Outro" at bounding box center [283, 155] width 46 height 38
type input "R$ 0,00"
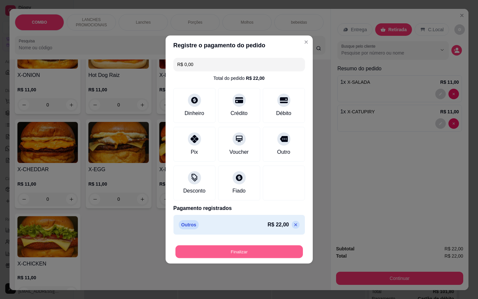
click at [250, 250] on button "Finalizar" at bounding box center [238, 251] width 127 height 13
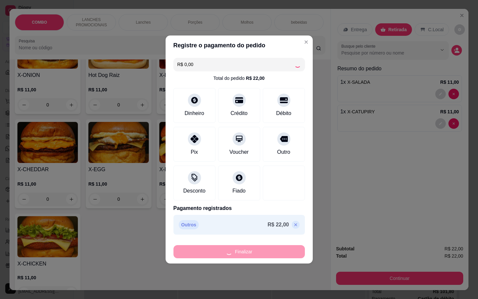
type input "0"
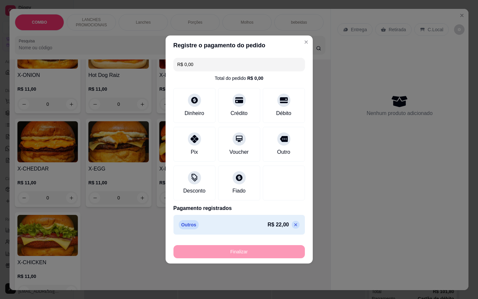
type input "-R$ 22,00"
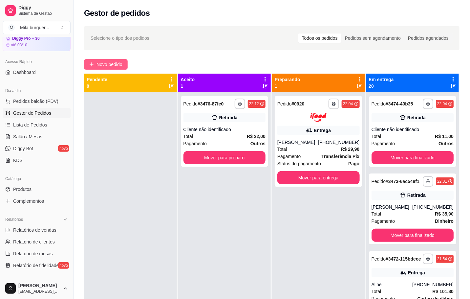
click at [105, 59] on button "Novo pedido" at bounding box center [106, 64] width 44 height 11
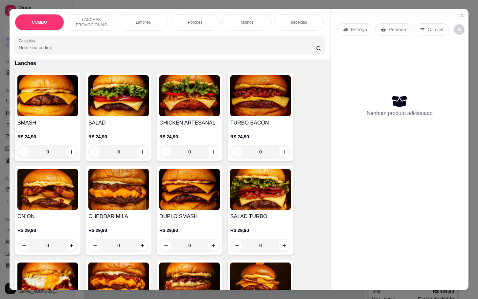
scroll to position [542, 0]
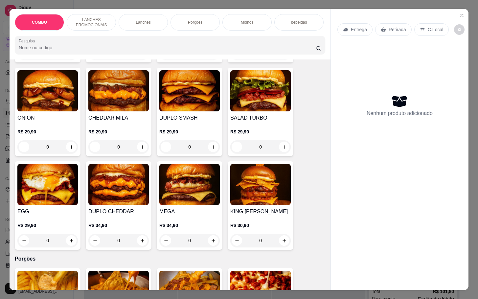
click at [186, 193] on img at bounding box center [189, 184] width 60 height 41
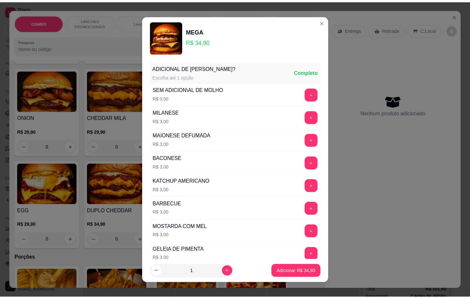
scroll to position [197, 0]
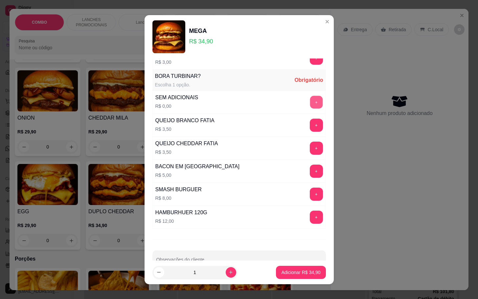
click at [310, 104] on button "+" at bounding box center [316, 102] width 13 height 13
click at [293, 268] on button "Adicionar R$ 34,90" at bounding box center [301, 272] width 48 height 13
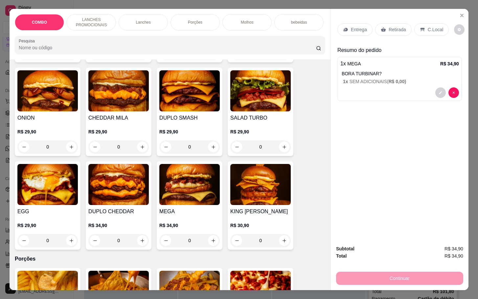
click at [389, 27] on p "Retirada" at bounding box center [397, 29] width 17 height 7
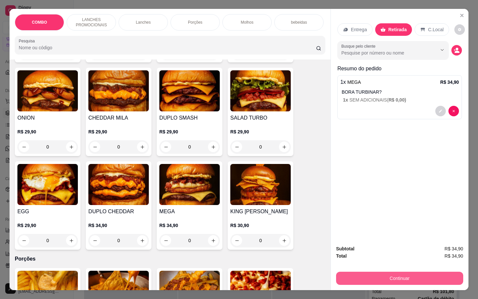
click at [392, 280] on button "Continuar" at bounding box center [399, 278] width 127 height 13
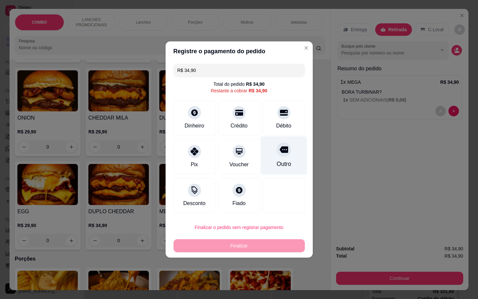
click at [283, 155] on div "Outro" at bounding box center [283, 155] width 46 height 38
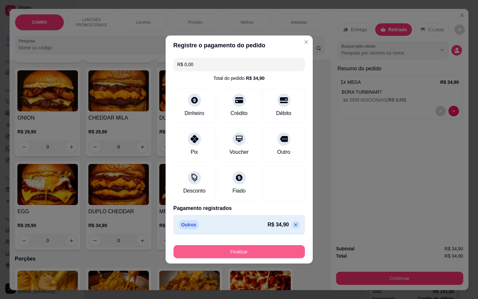
click at [264, 257] on button "Finalizar" at bounding box center [238, 251] width 131 height 13
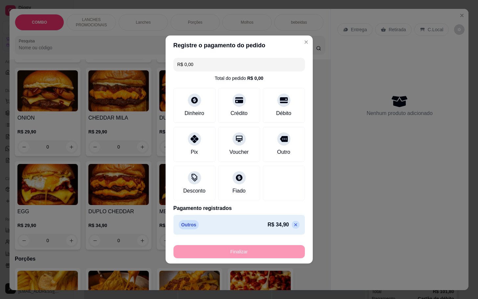
type input "-R$ 34,90"
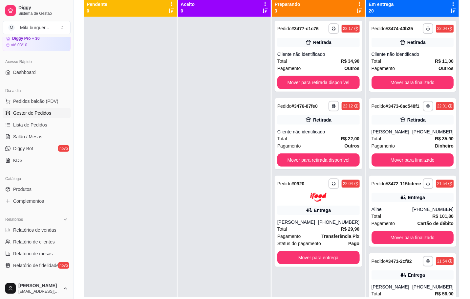
scroll to position [77, 0]
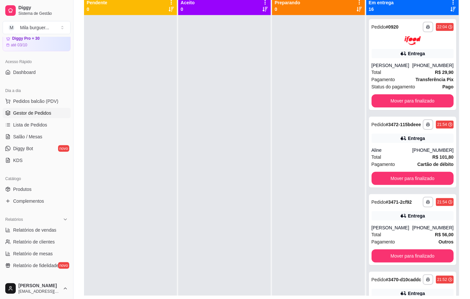
click at [23, 131] on ul "Pedidos balcão (PDV) Gestor de Pedidos Lista de Pedidos Salão / Mesas Diggy Bot…" at bounding box center [37, 131] width 68 height 70
click at [26, 131] on link "Salão / Mesas" at bounding box center [37, 136] width 68 height 11
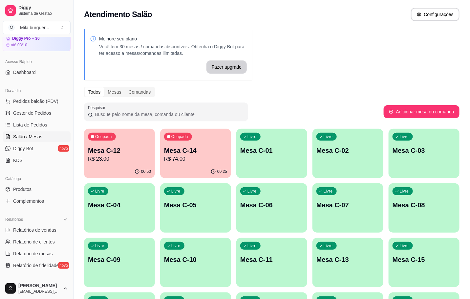
click at [216, 151] on p "Mesa C-14" at bounding box center [195, 150] width 63 height 9
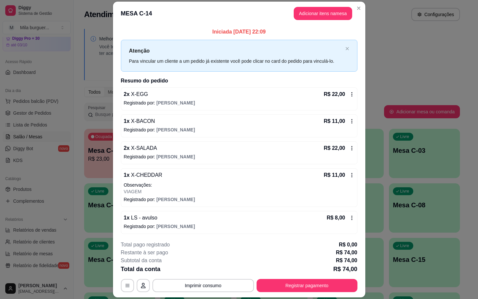
scroll to position [2, 0]
click at [192, 286] on button "Imprimir consumo" at bounding box center [203, 285] width 99 height 13
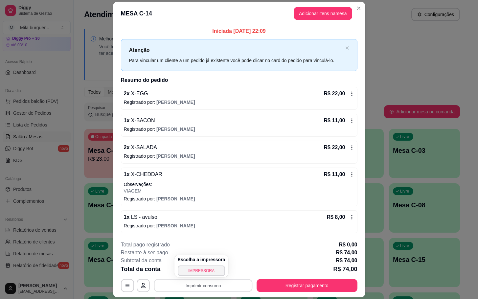
click at [196, 261] on h4 "Escolha a impressora" at bounding box center [202, 259] width 48 height 7
click at [195, 268] on button "IMPRESSORA" at bounding box center [202, 270] width 48 height 11
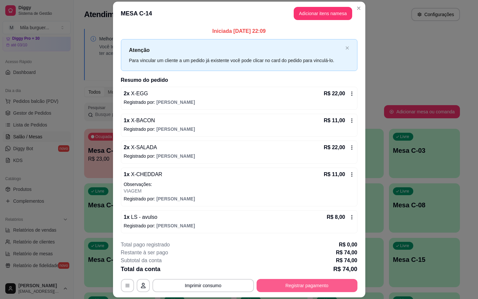
click at [311, 286] on button "Registrar pagamento" at bounding box center [307, 285] width 101 height 13
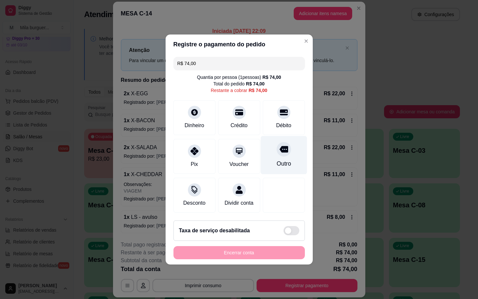
click at [281, 146] on icon at bounding box center [283, 149] width 9 height 7
type input "R$ 0,00"
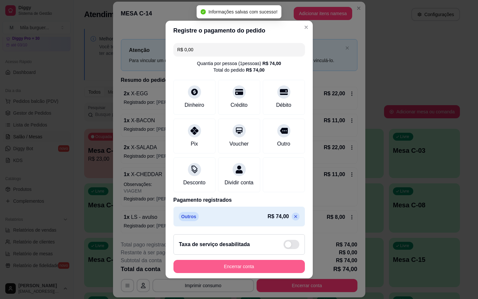
click at [256, 273] on button "Encerrar conta" at bounding box center [238, 266] width 131 height 13
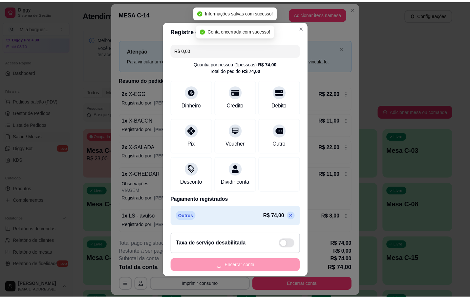
scroll to position [0, 0]
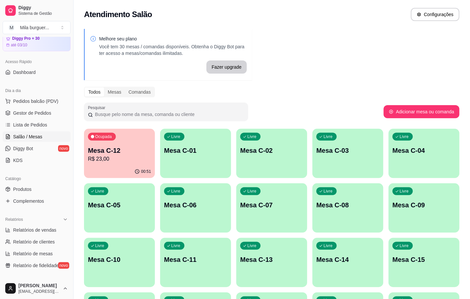
click at [111, 140] on div "Ocupada" at bounding box center [102, 137] width 28 height 8
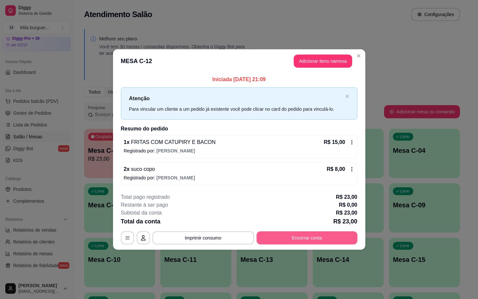
click at [293, 236] on button "Encerrar conta" at bounding box center [307, 237] width 101 height 13
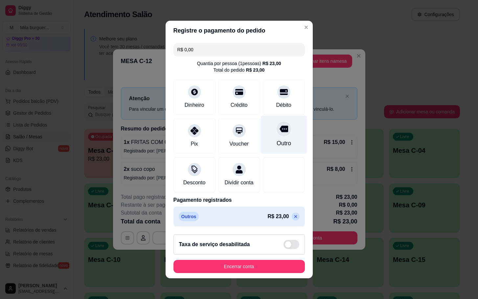
click at [276, 139] on div "Outro" at bounding box center [283, 143] width 14 height 9
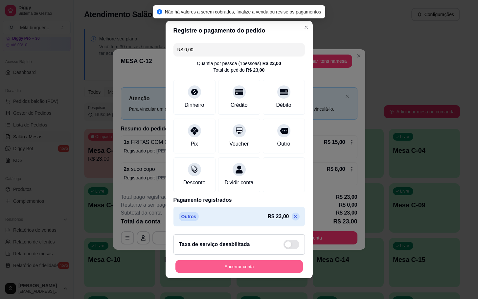
click at [259, 271] on button "Encerrar conta" at bounding box center [238, 266] width 127 height 13
